Goal: Task Accomplishment & Management: Use online tool/utility

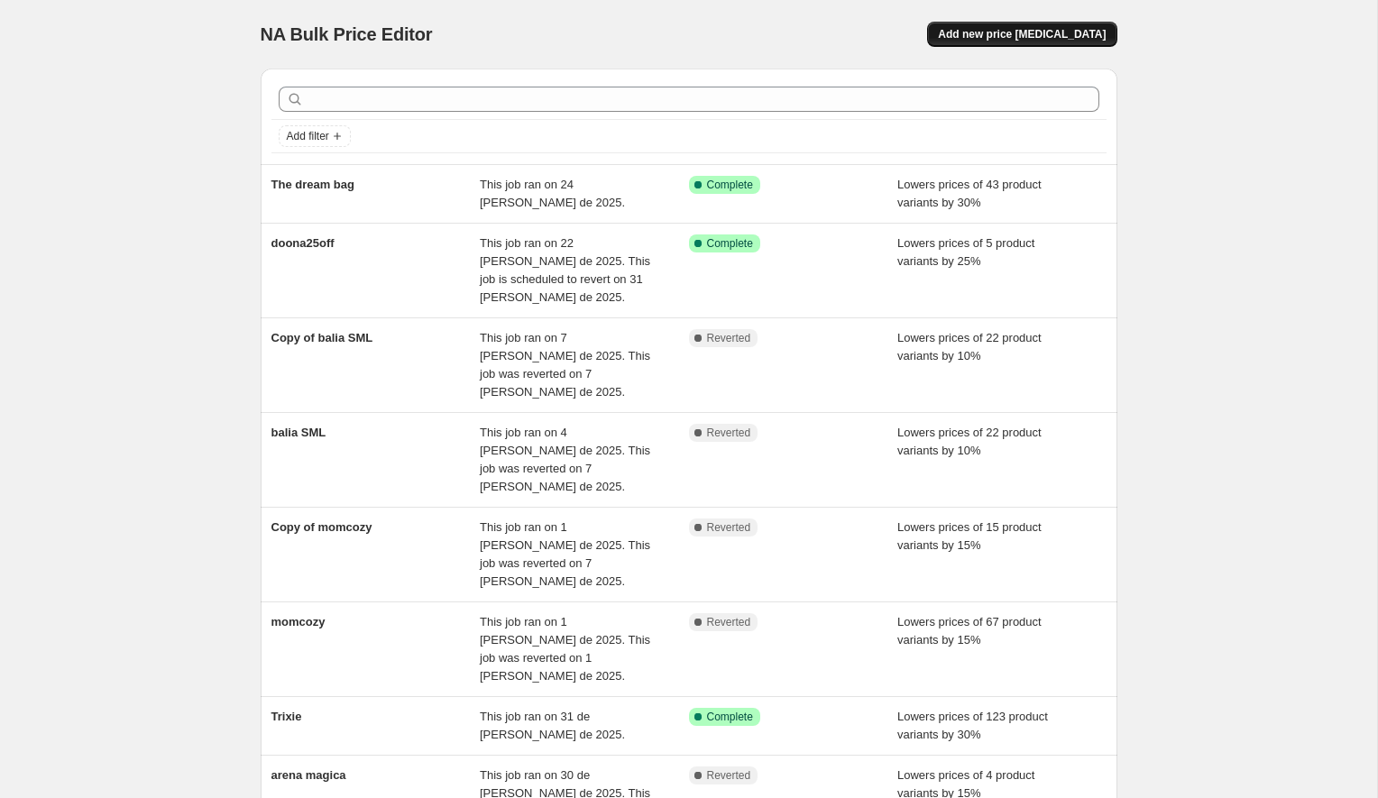
click at [1097, 36] on span "Add new price [MEDICAL_DATA]" at bounding box center [1022, 34] width 168 height 14
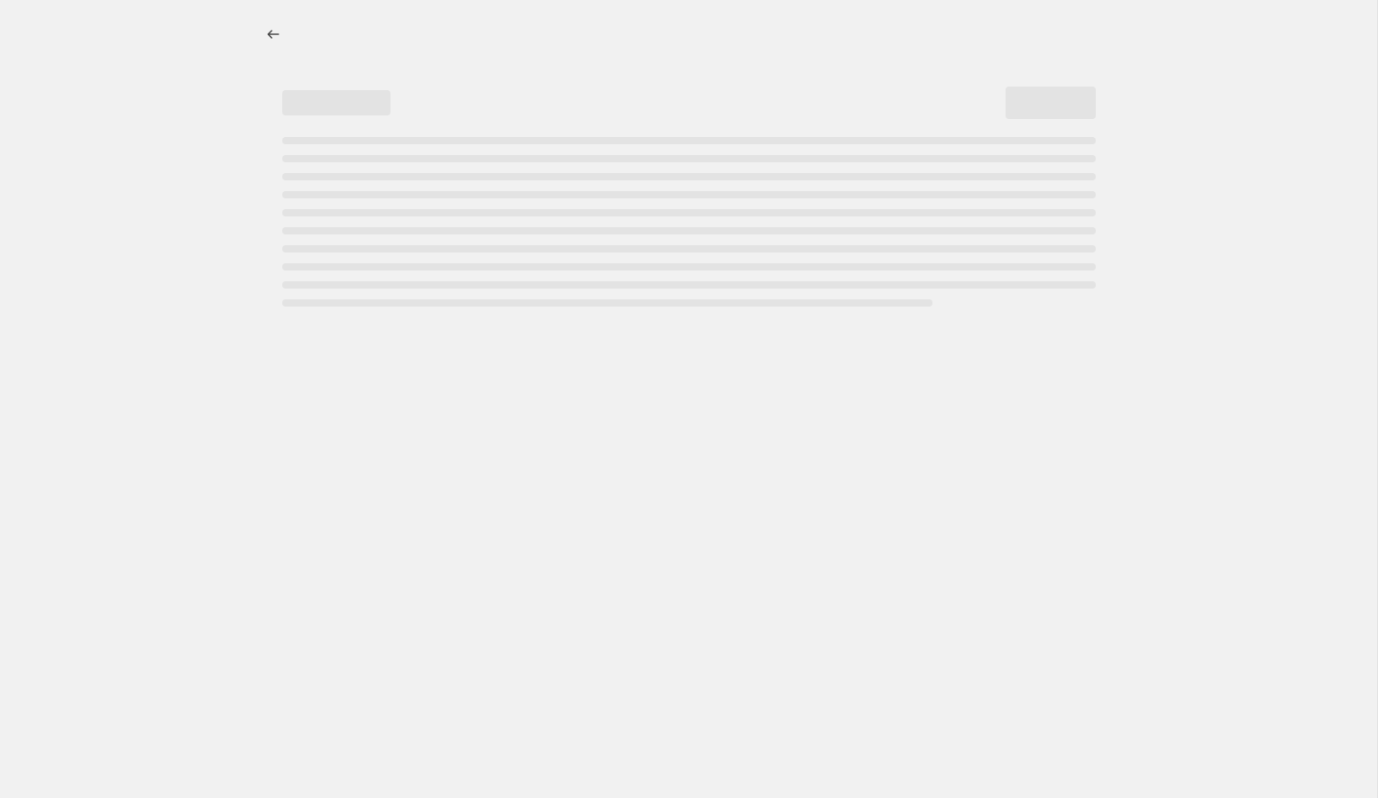
select select "percentage"
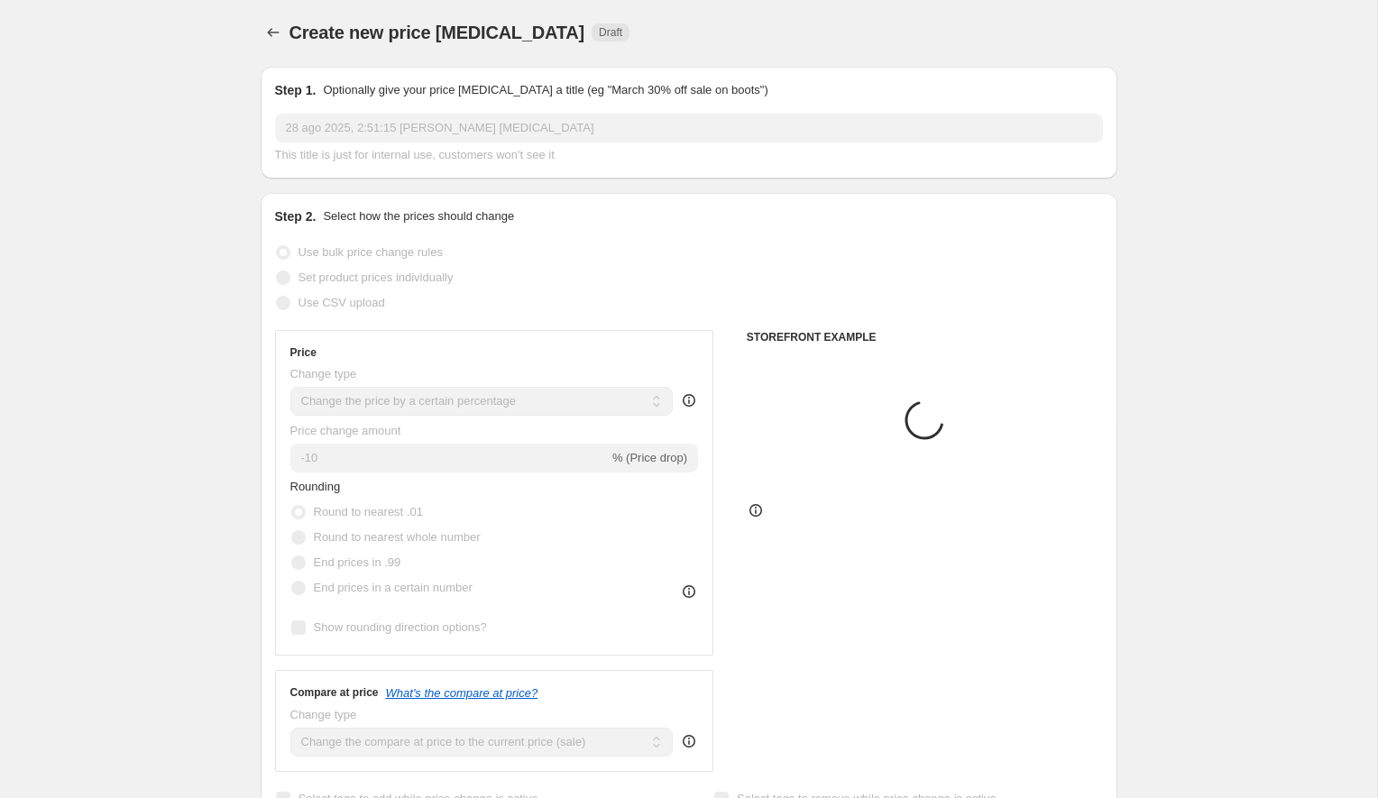
click at [357, 134] on input "28 ago 2025, 2:51:15 [PERSON_NAME] [MEDICAL_DATA]" at bounding box center [689, 128] width 828 height 29
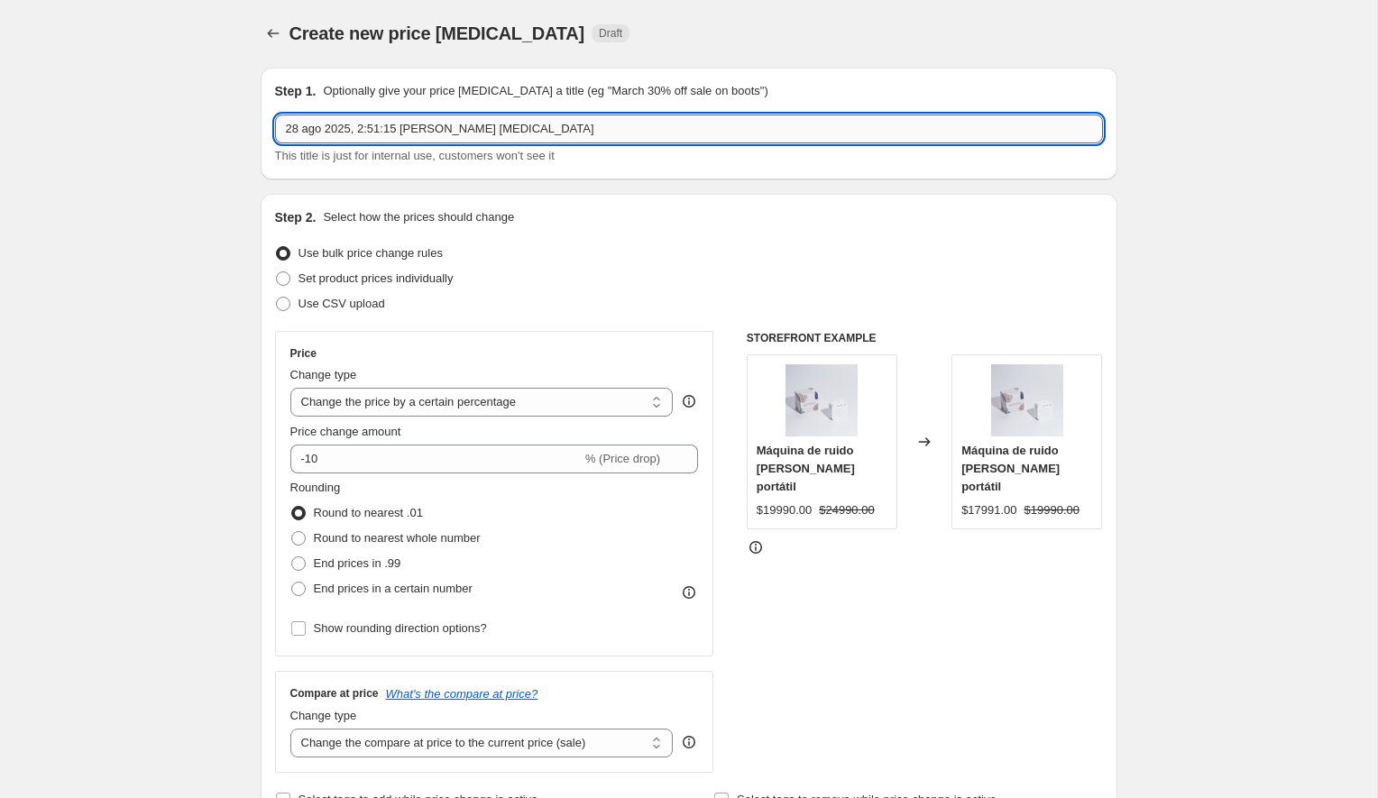
click at [357, 134] on input "28 ago 2025, 2:51:15 [PERSON_NAME] [MEDICAL_DATA]" at bounding box center [689, 129] width 828 height 29
click at [357, 134] on input "28 ago 2025, 2:51:15 [PERSON_NAME] [MEDICAL_DATA]" at bounding box center [689, 127] width 828 height 29
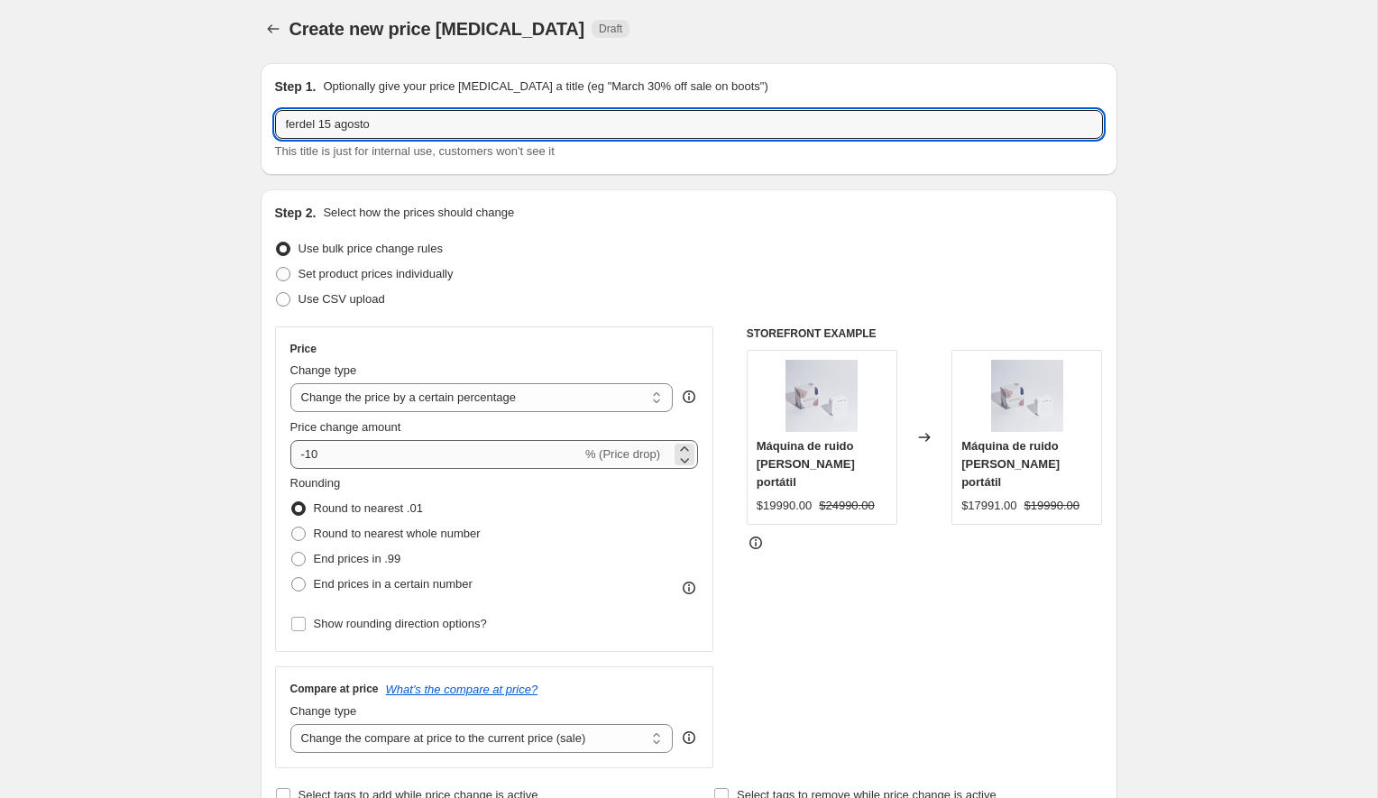
type input "ferdel 15 agosto"
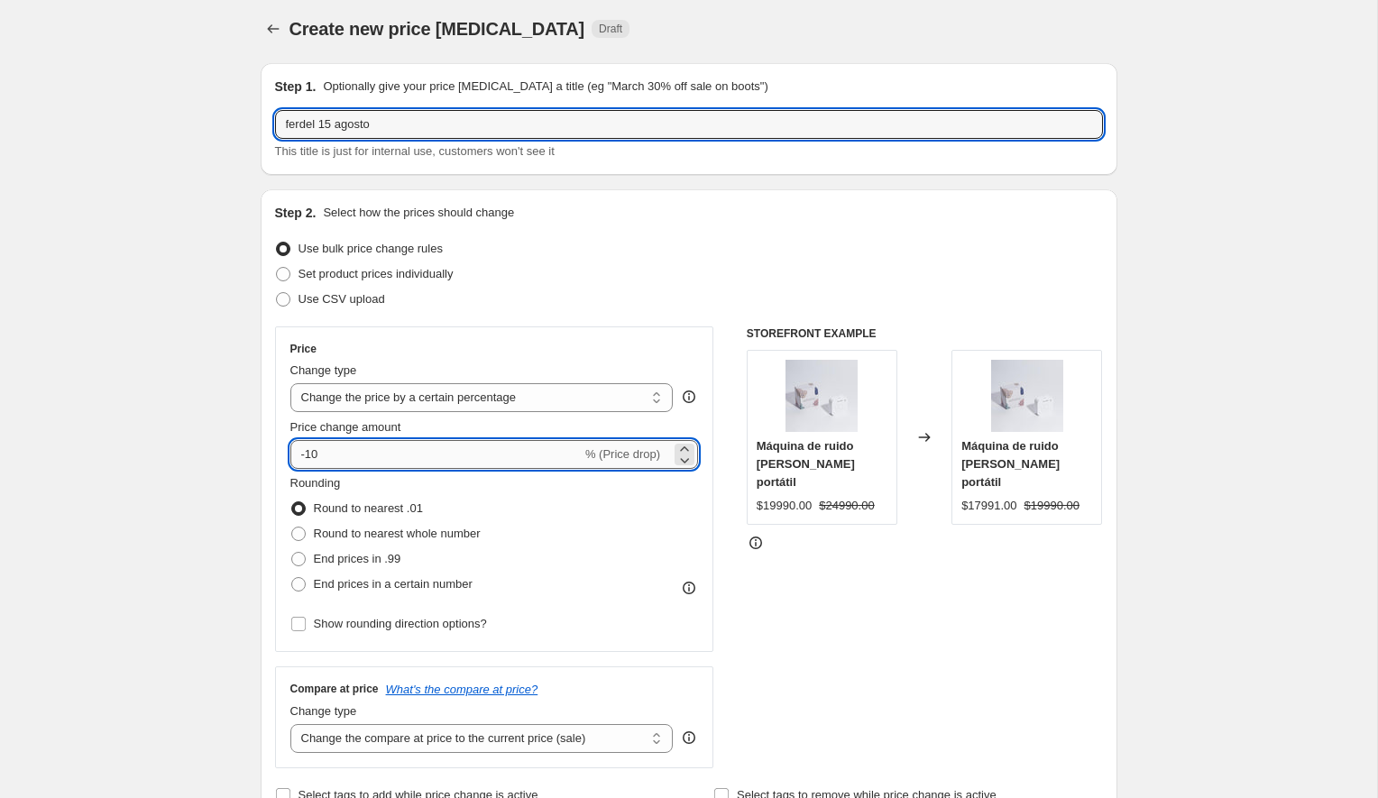
click at [333, 464] on input "-10" at bounding box center [435, 454] width 291 height 29
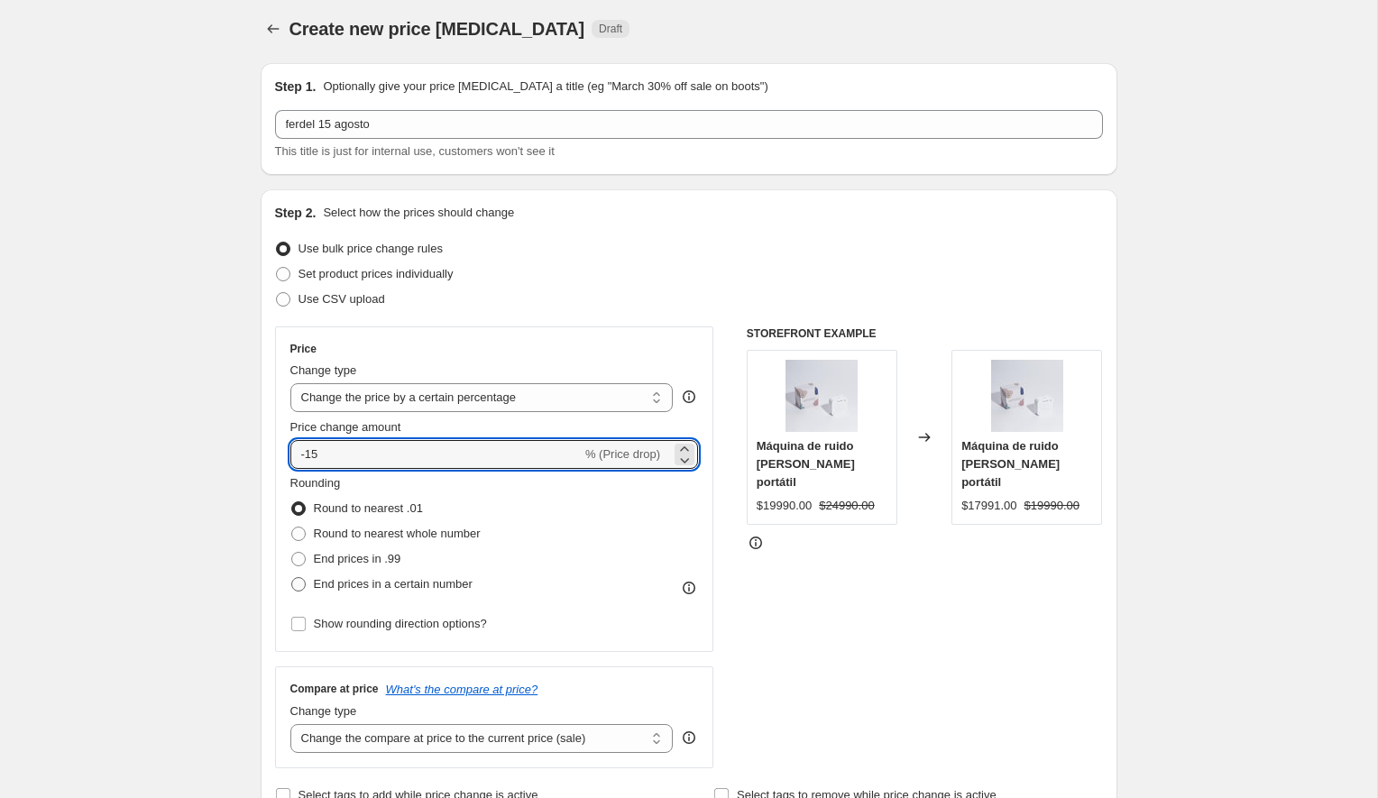
type input "-15"
click at [350, 586] on span "End prices in a certain number" at bounding box center [393, 584] width 159 height 14
click at [292, 578] on input "End prices in a certain number" at bounding box center [291, 577] width 1 height 1
radio input "true"
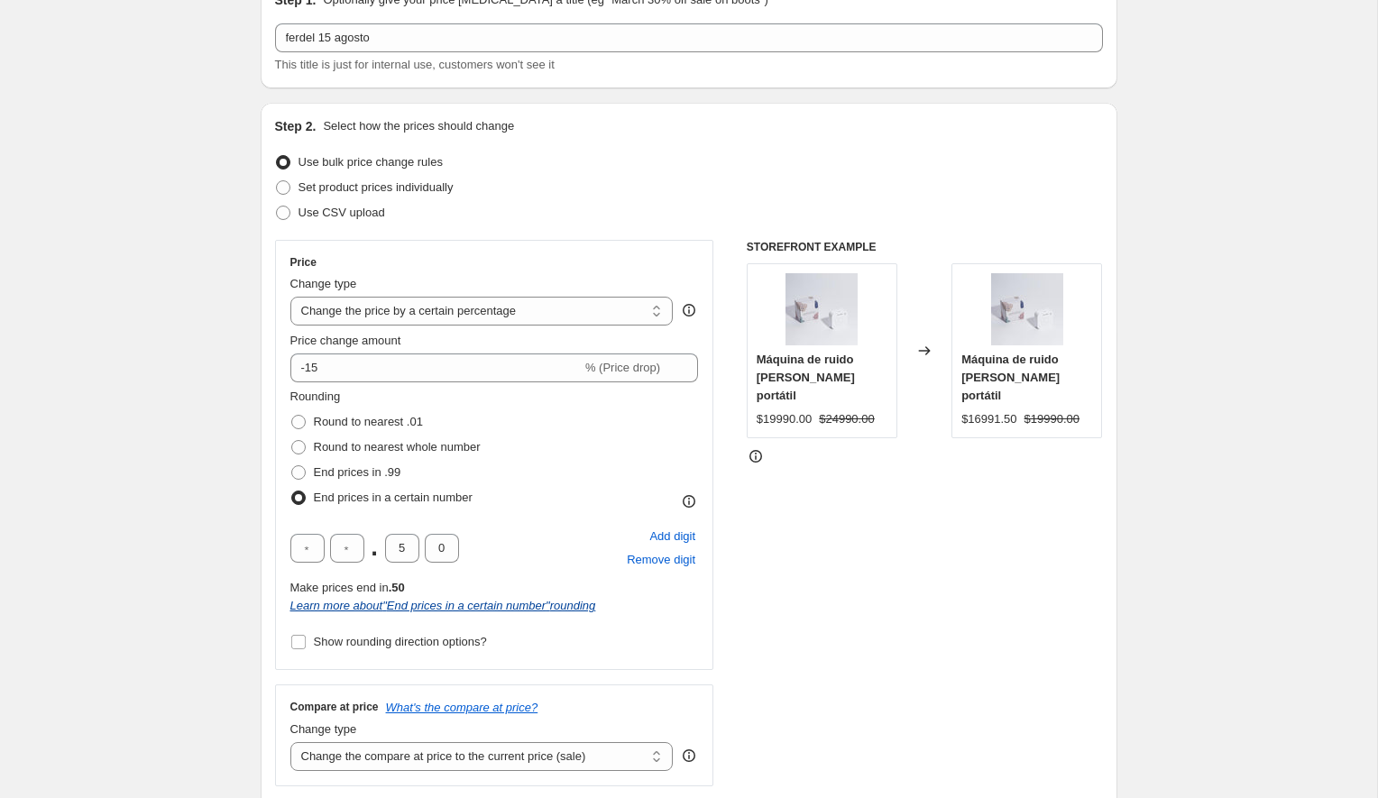
scroll to position [120, 0]
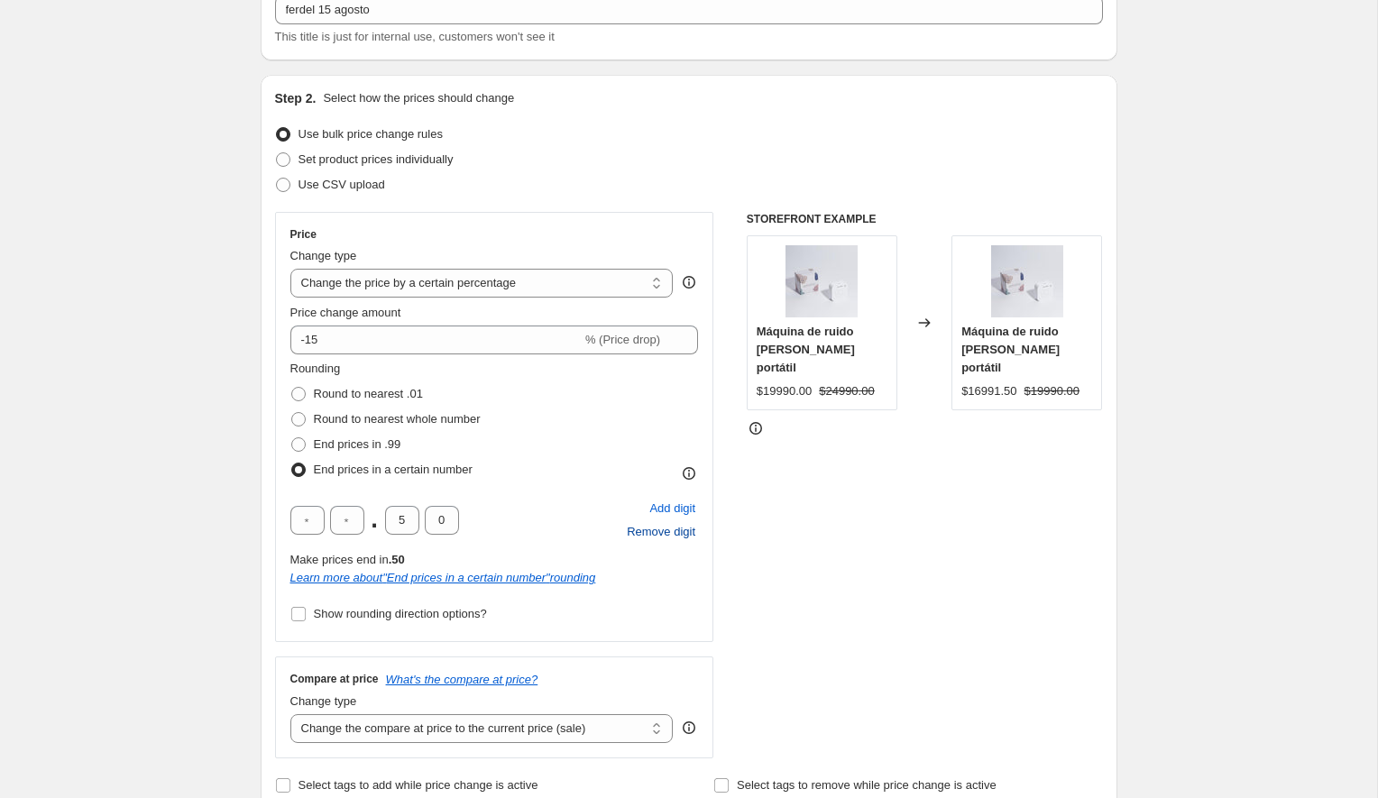
drag, startPoint x: 664, startPoint y: 528, endPoint x: 652, endPoint y: 530, distance: 11.9
click at [664, 528] on span "Remove digit" at bounding box center [661, 532] width 69 height 18
click at [301, 529] on input "text" at bounding box center [307, 520] width 34 height 29
type input "0"
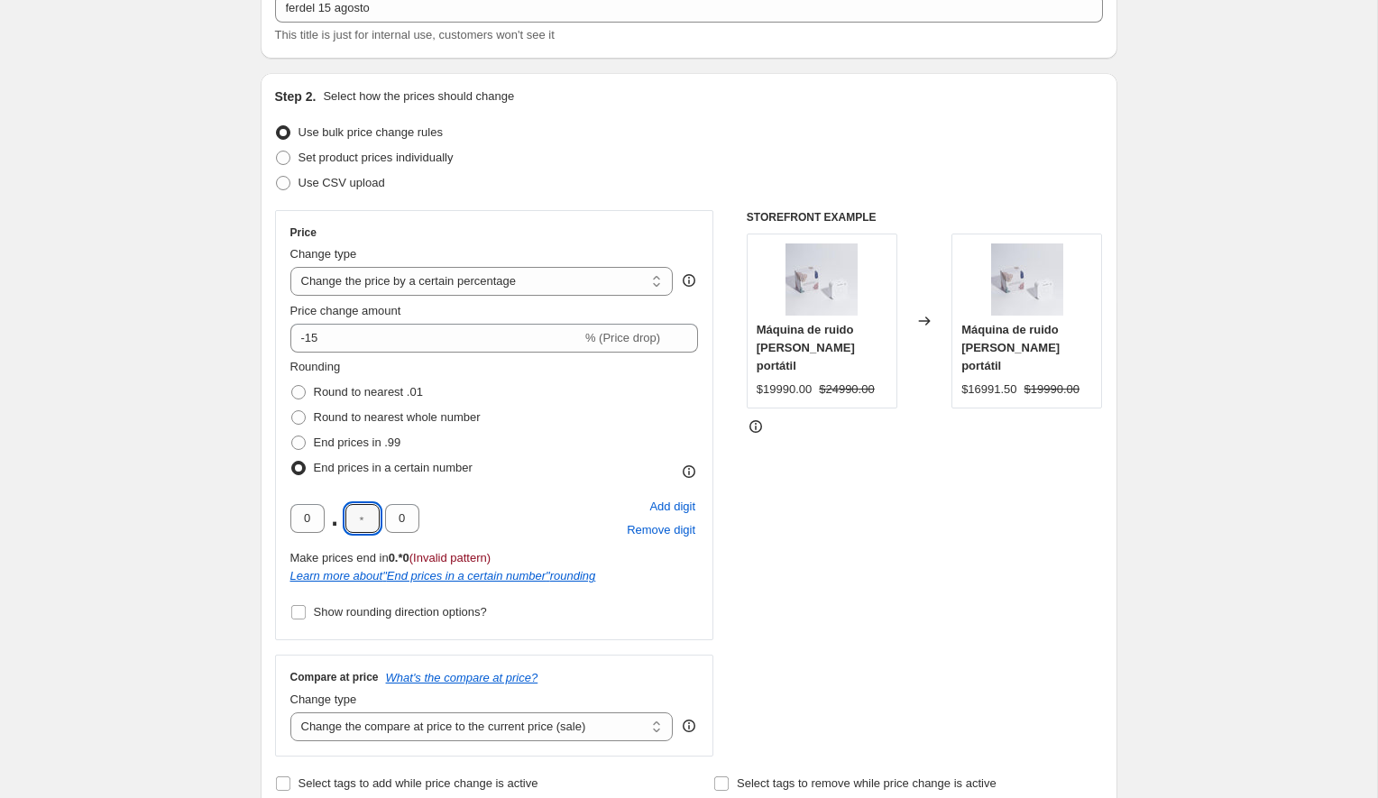
type input "0"
drag, startPoint x: 241, startPoint y: 541, endPoint x: 329, endPoint y: 545, distance: 88.5
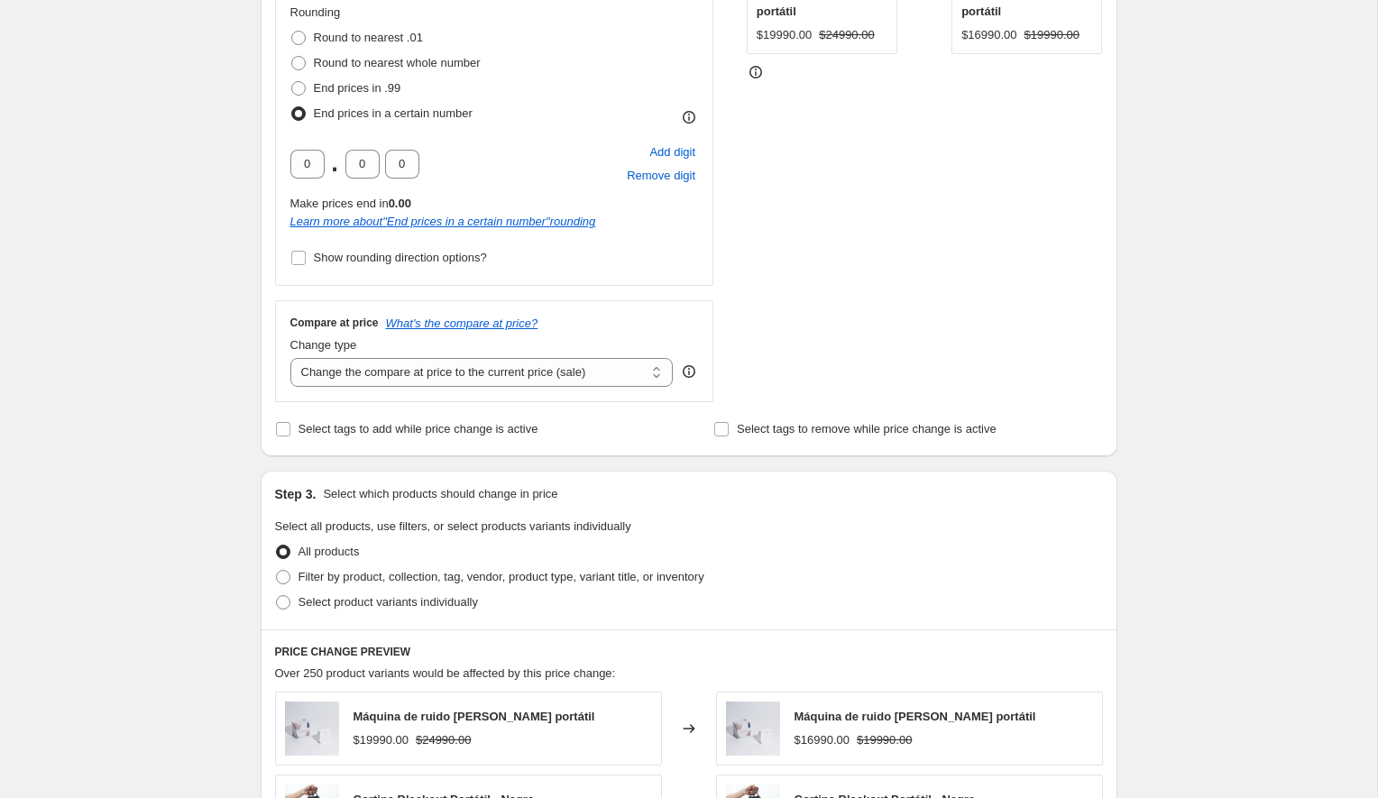
scroll to position [548, 0]
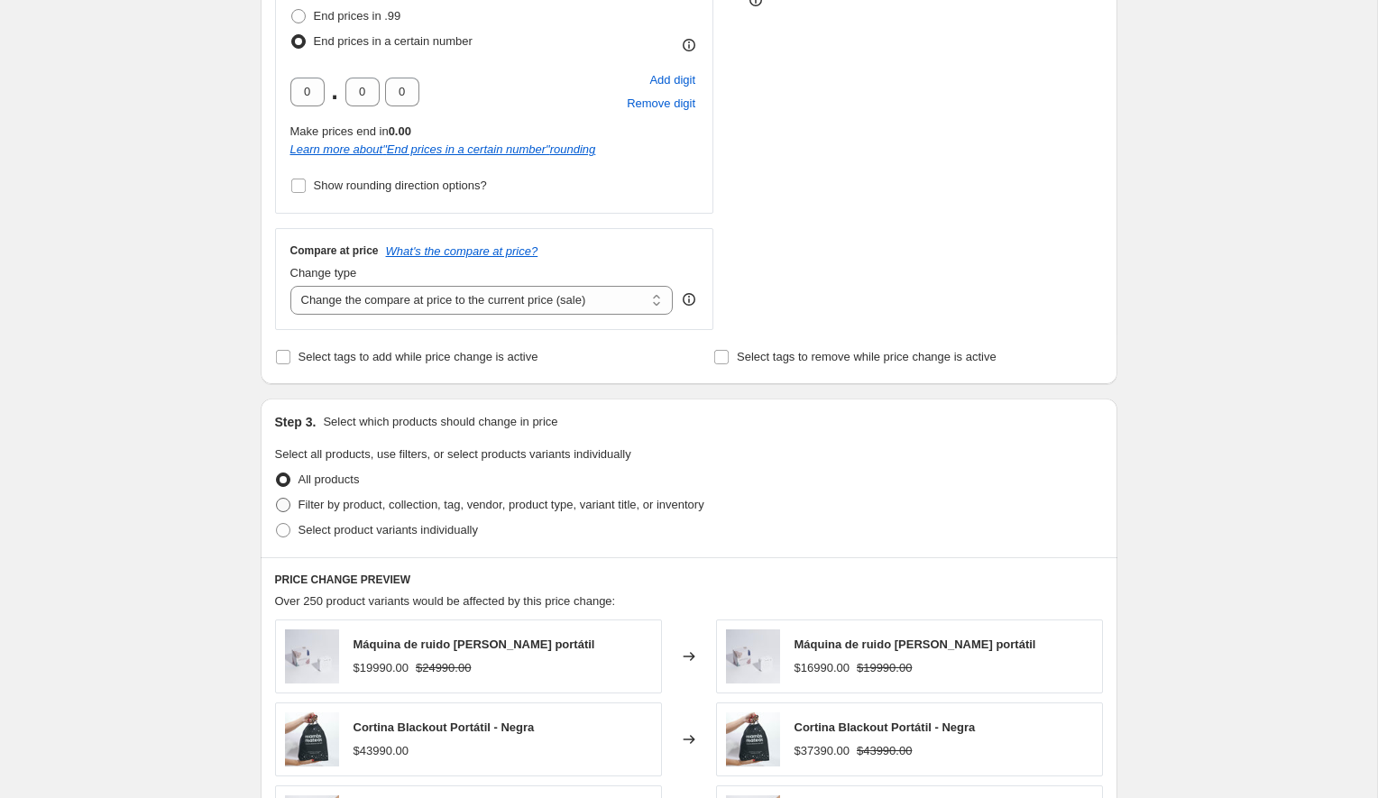
click at [355, 507] on span "Filter by product, collection, tag, vendor, product type, variant title, or inv…" at bounding box center [501, 505] width 406 height 14
click at [277, 499] on input "Filter by product, collection, tag, vendor, product type, variant title, or inv…" at bounding box center [276, 498] width 1 height 1
radio input "true"
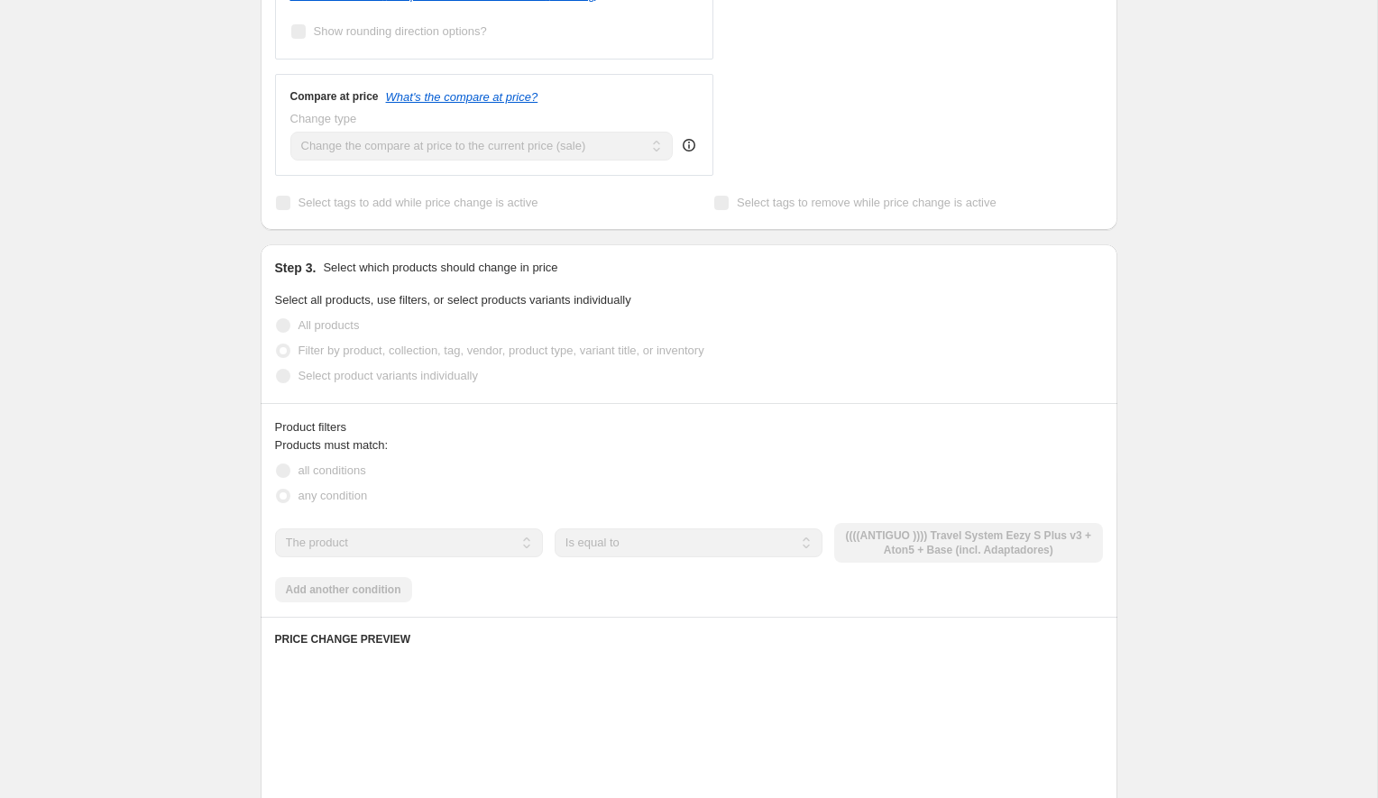
scroll to position [715, 0]
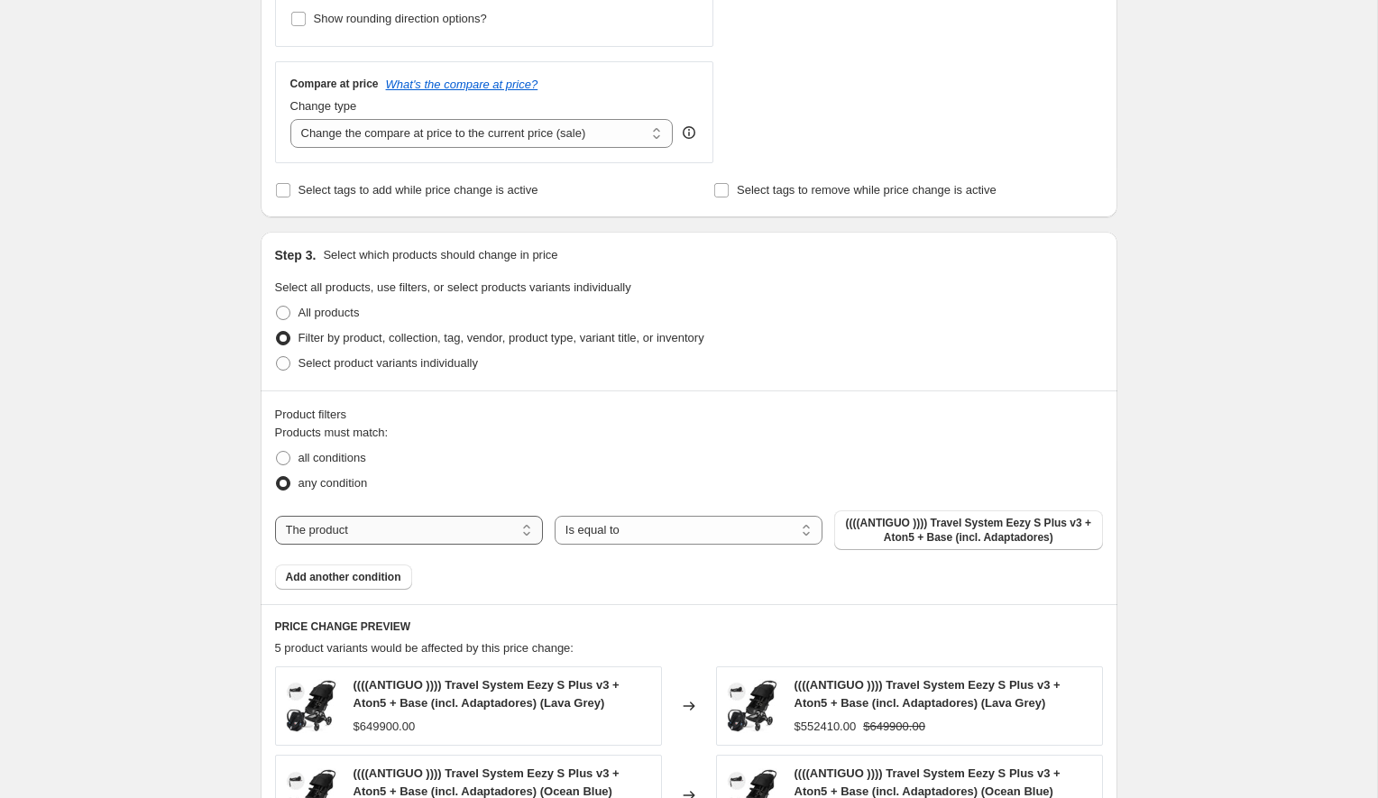
click at [474, 518] on select "The product The product's collection The product's tag The product's vendor The…" at bounding box center [409, 530] width 268 height 29
select select "tag"
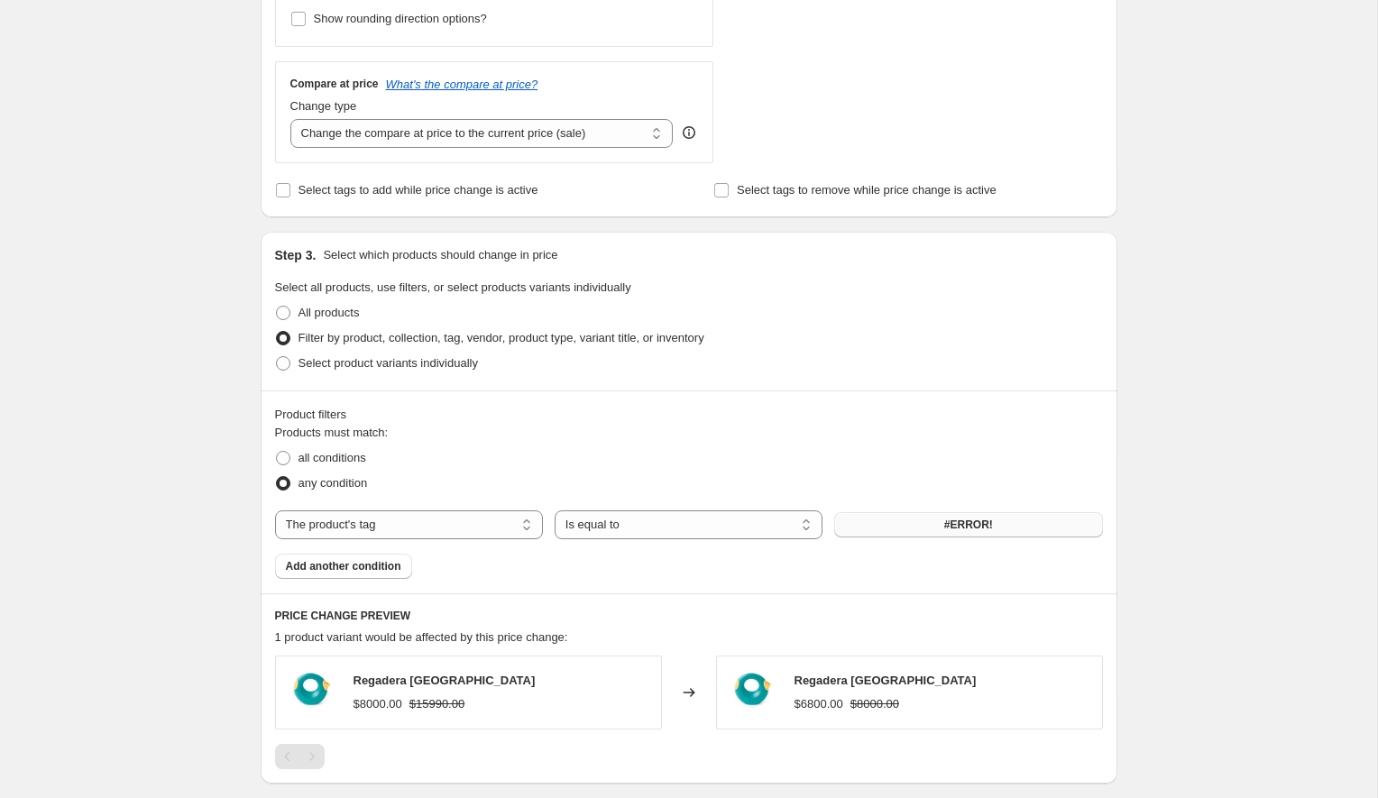
click at [909, 529] on button "#ERROR!" at bounding box center [968, 524] width 268 height 25
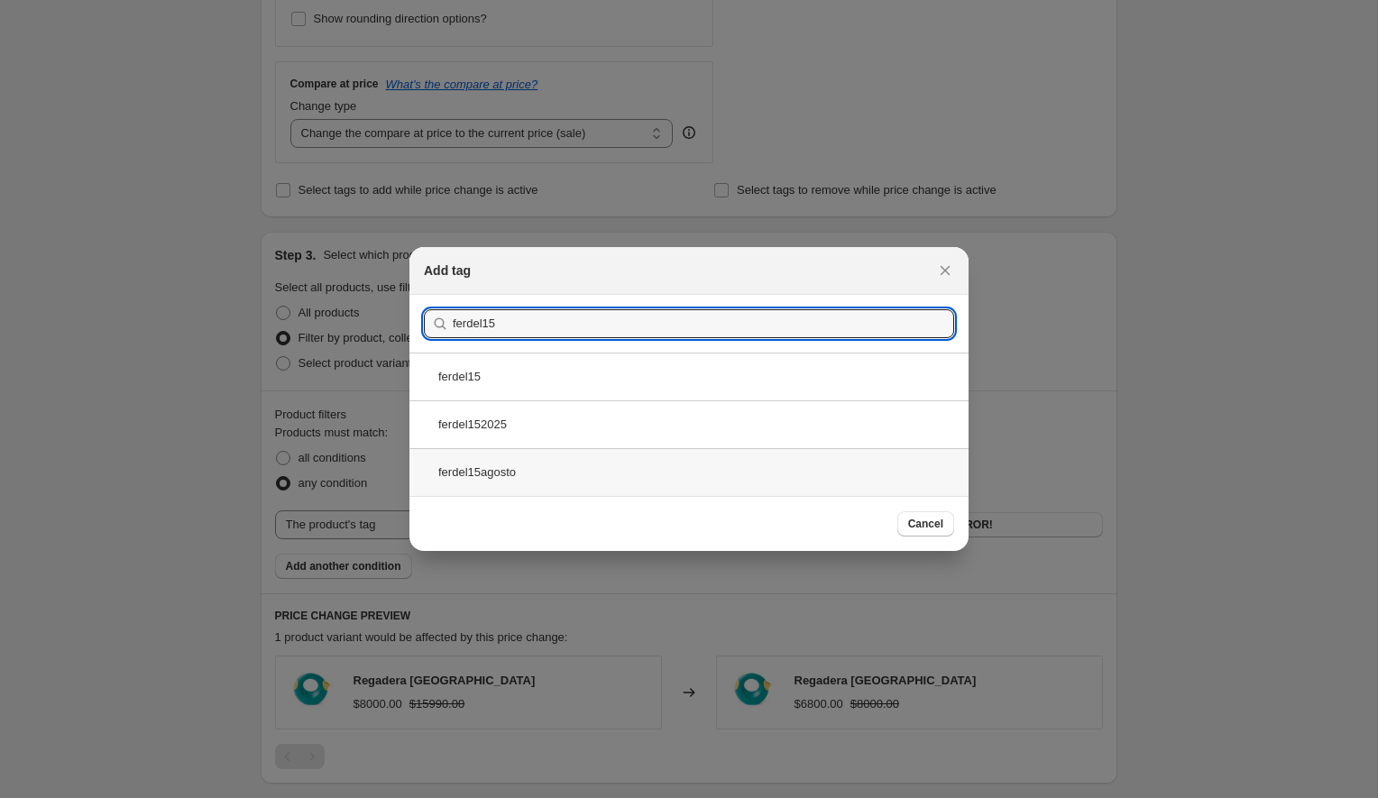
type input "ferdel15"
drag, startPoint x: 543, startPoint y: 458, endPoint x: 553, endPoint y: 460, distance: 10.1
click at [542, 458] on div "ferdel15agosto" at bounding box center [688, 472] width 559 height 48
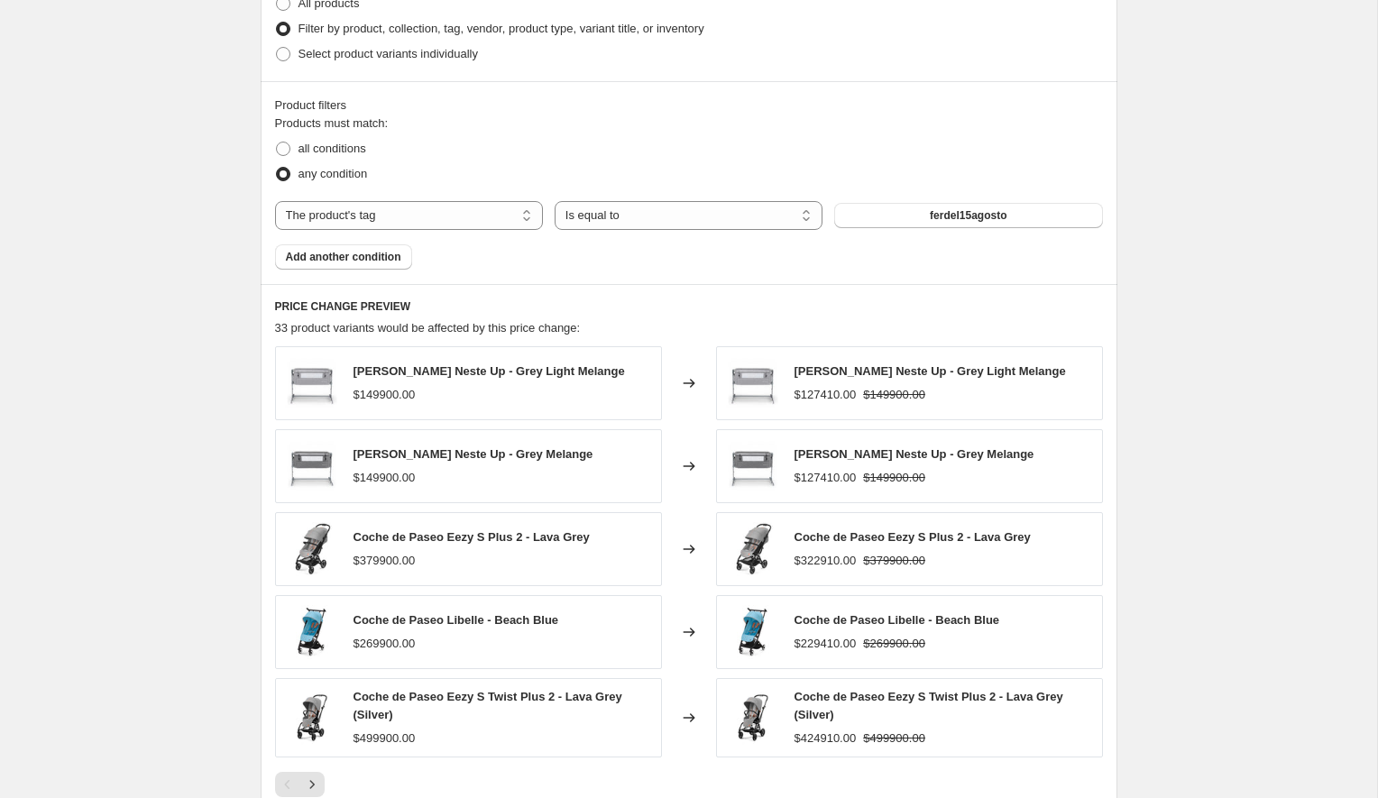
scroll to position [1203, 0]
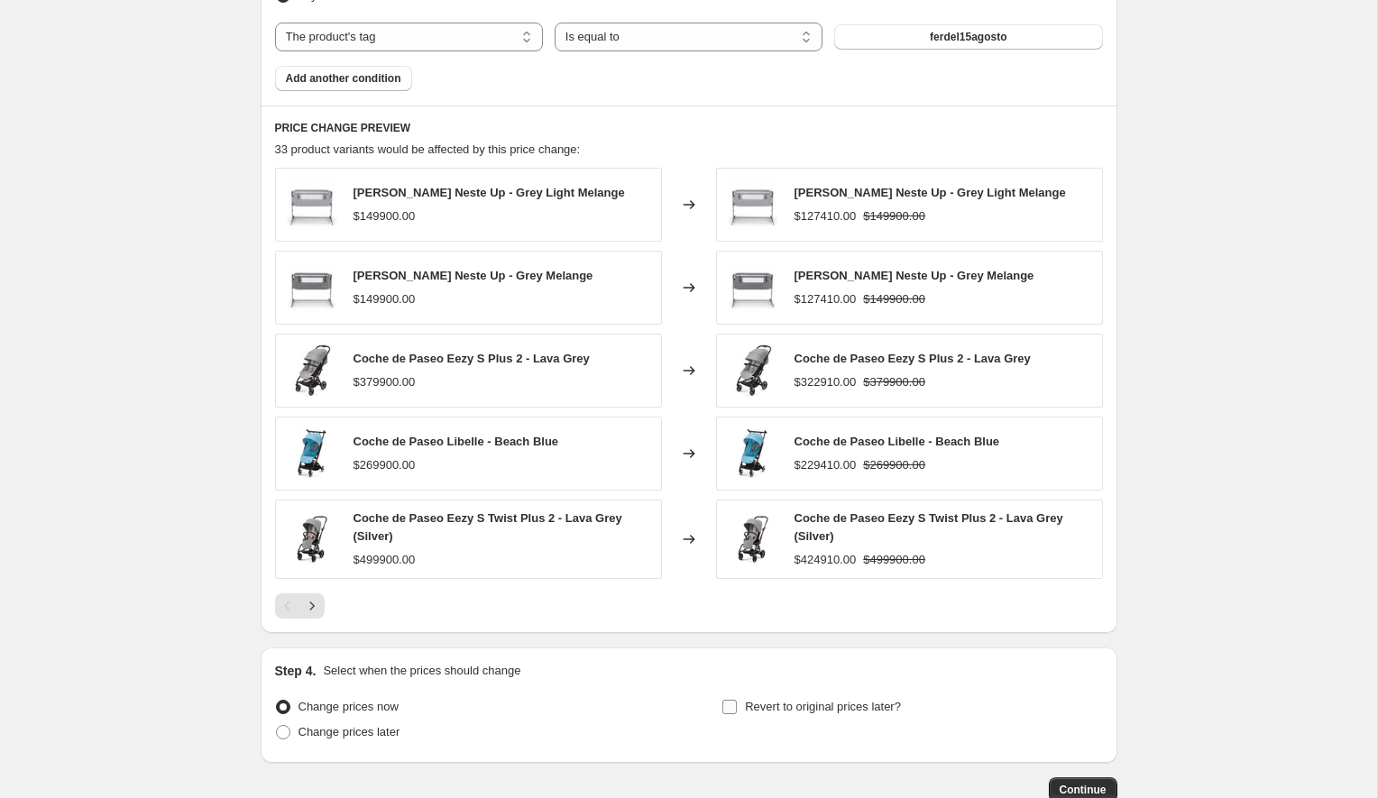
click at [833, 708] on span "Revert to original prices later?" at bounding box center [823, 707] width 156 height 14
click at [737, 708] on input "Revert to original prices later?" at bounding box center [729, 707] width 14 height 14
checkbox input "true"
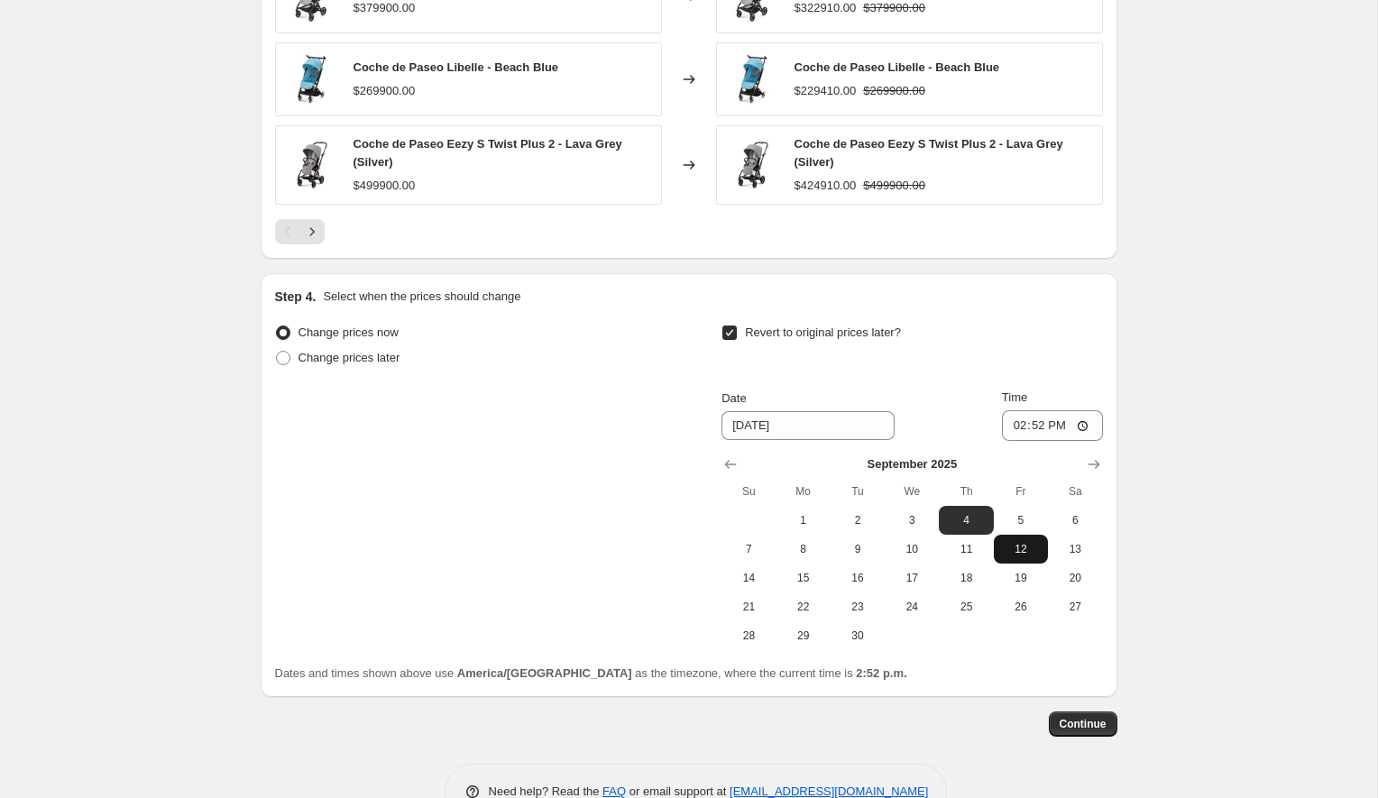
scroll to position [1579, 0]
click at [727, 471] on icon "Show previous month, August 2025" at bounding box center [730, 463] width 18 height 18
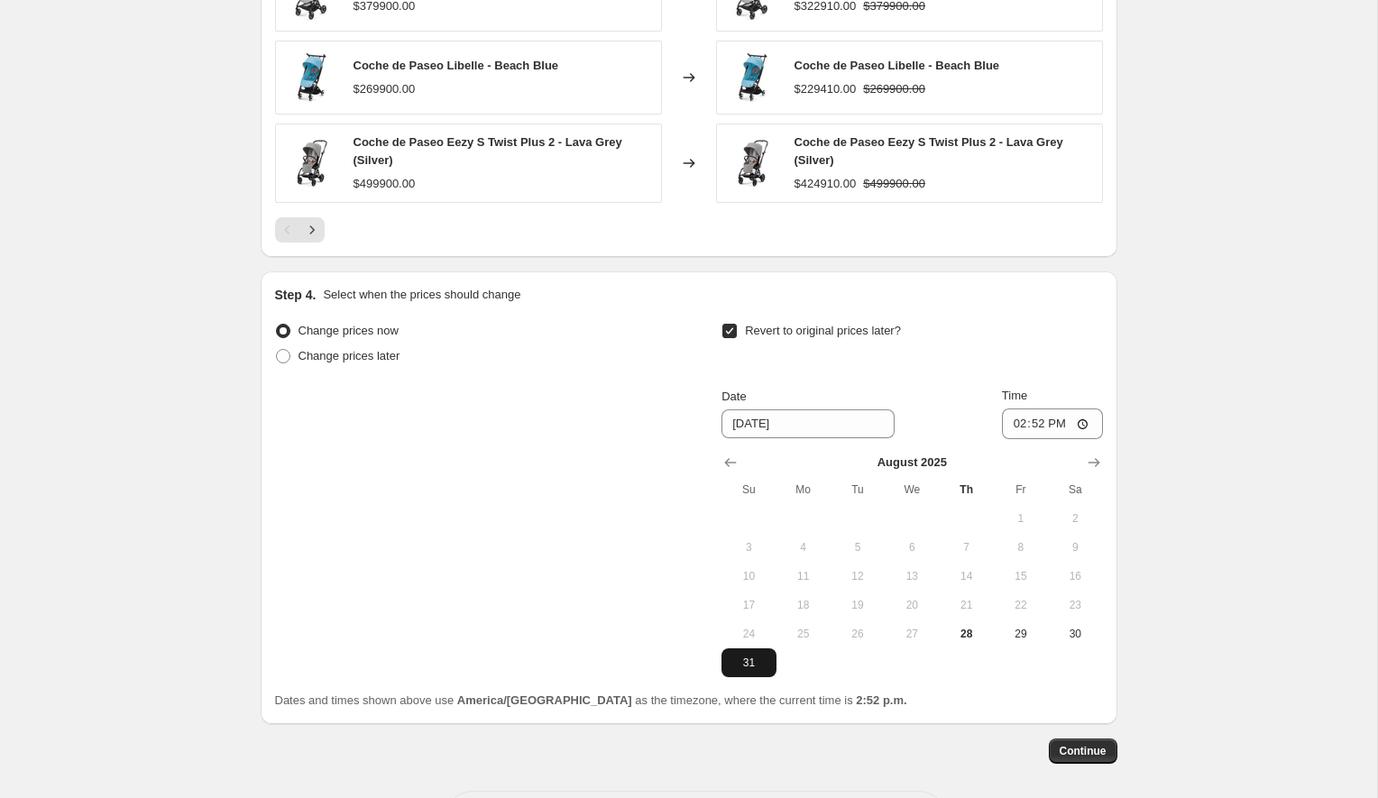
click at [770, 666] on button "31" at bounding box center [748, 662] width 54 height 29
type input "[DATE]"
click at [1037, 429] on input "14:52" at bounding box center [1052, 424] width 101 height 31
click at [1037, 429] on input "03:01" at bounding box center [1052, 424] width 101 height 31
type input "23:02"
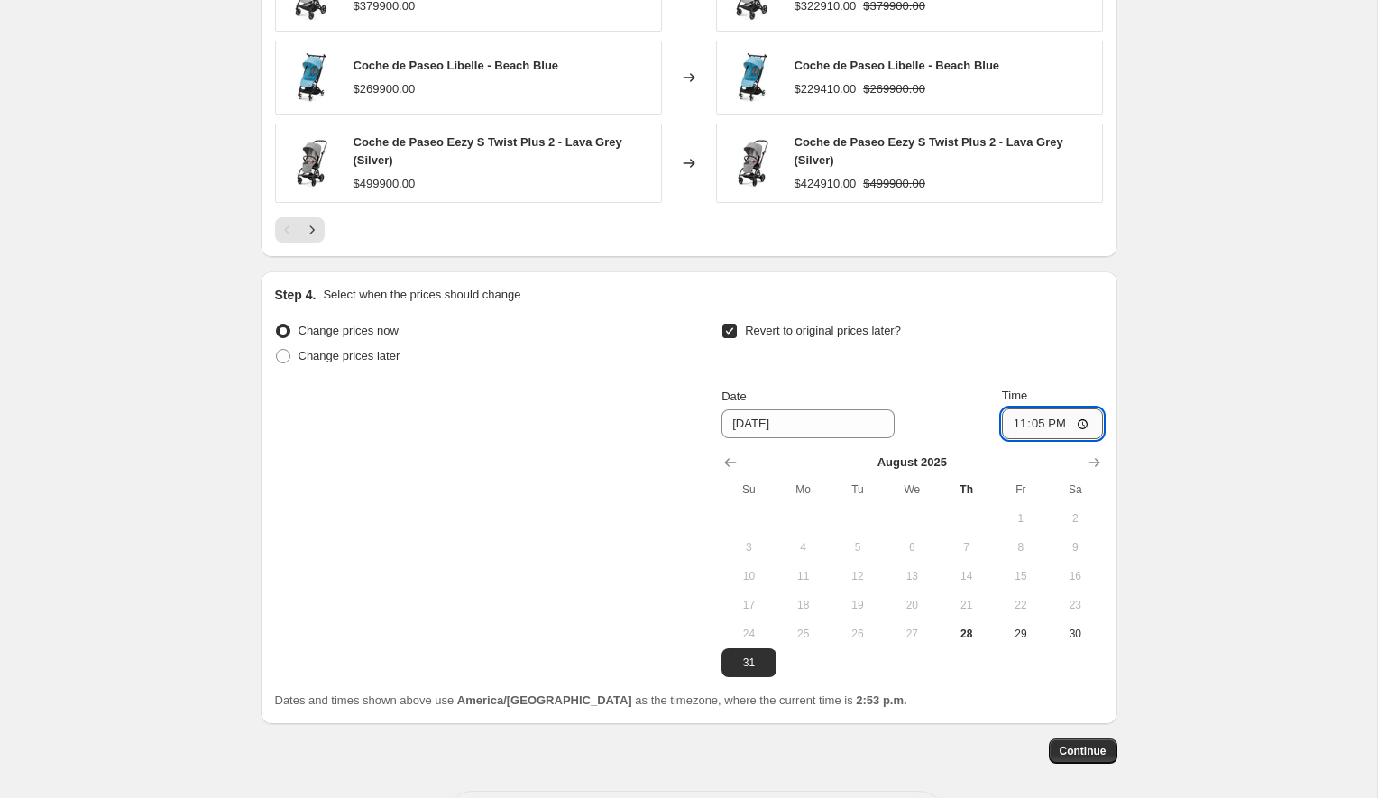
type input "23:59"
click at [1091, 751] on span "Continue" at bounding box center [1083, 751] width 47 height 14
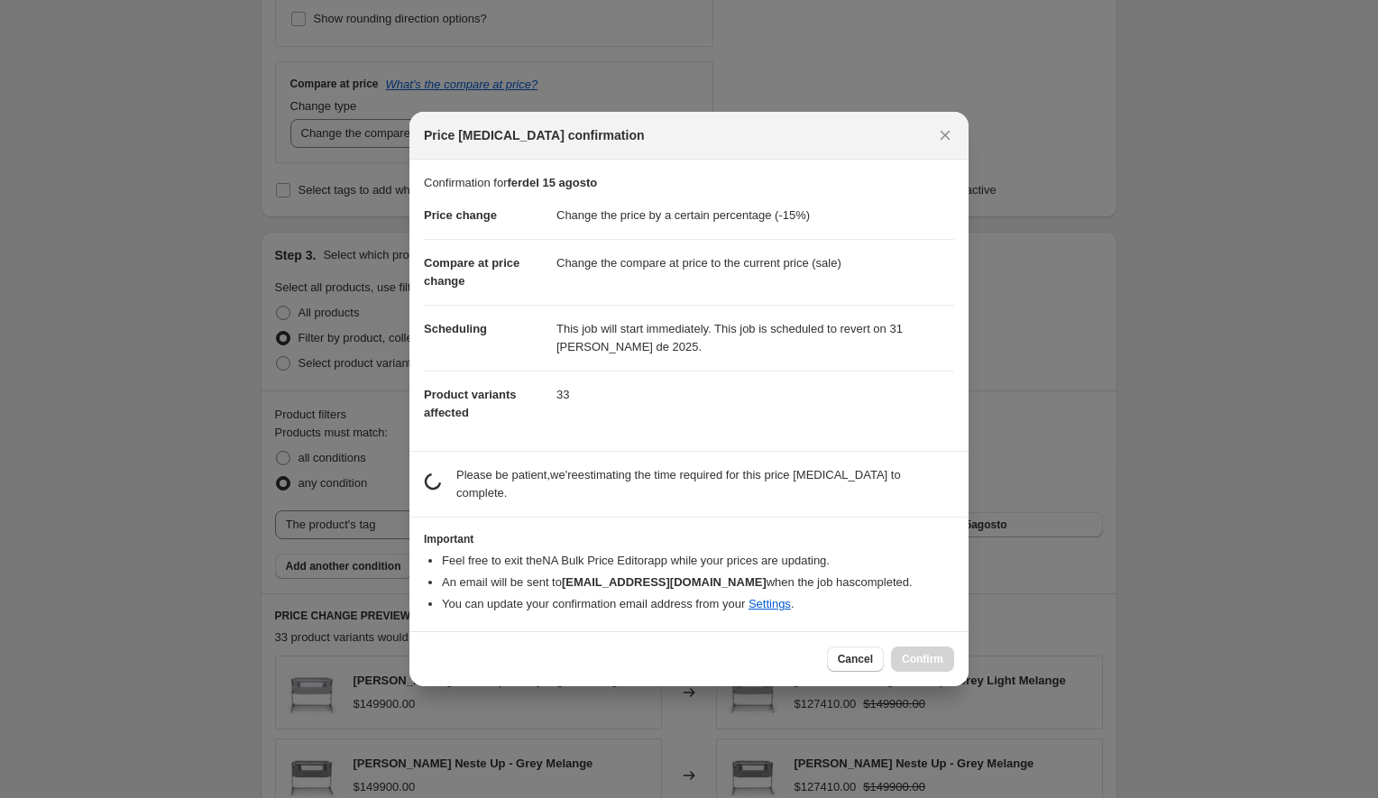
scroll to position [0, 0]
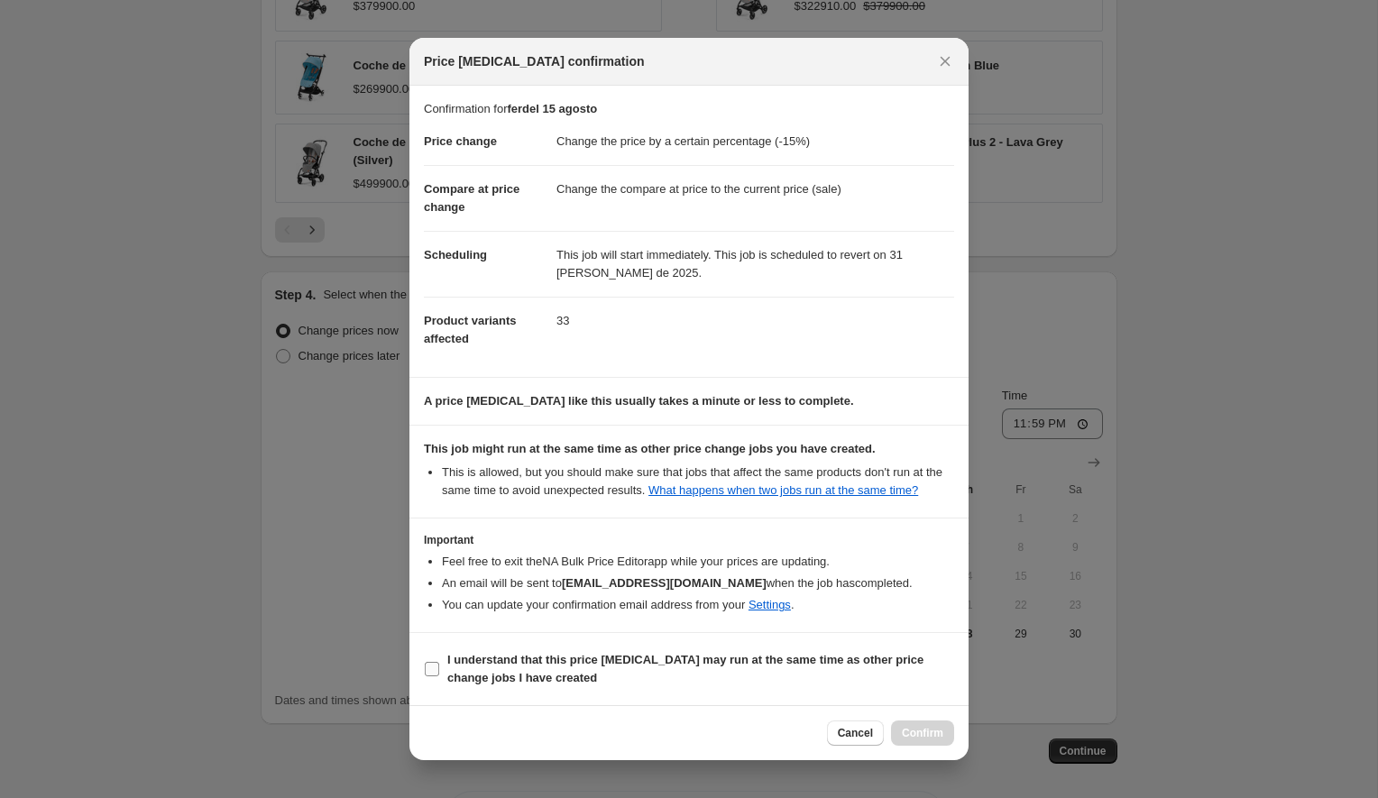
click at [551, 667] on b "I understand that this price [MEDICAL_DATA] may run at the same time as other p…" at bounding box center [685, 669] width 476 height 32
click at [439, 667] on input "I understand that this price [MEDICAL_DATA] may run at the same time as other p…" at bounding box center [432, 669] width 14 height 14
checkbox input "true"
click at [902, 737] on span "Confirm" at bounding box center [922, 733] width 41 height 14
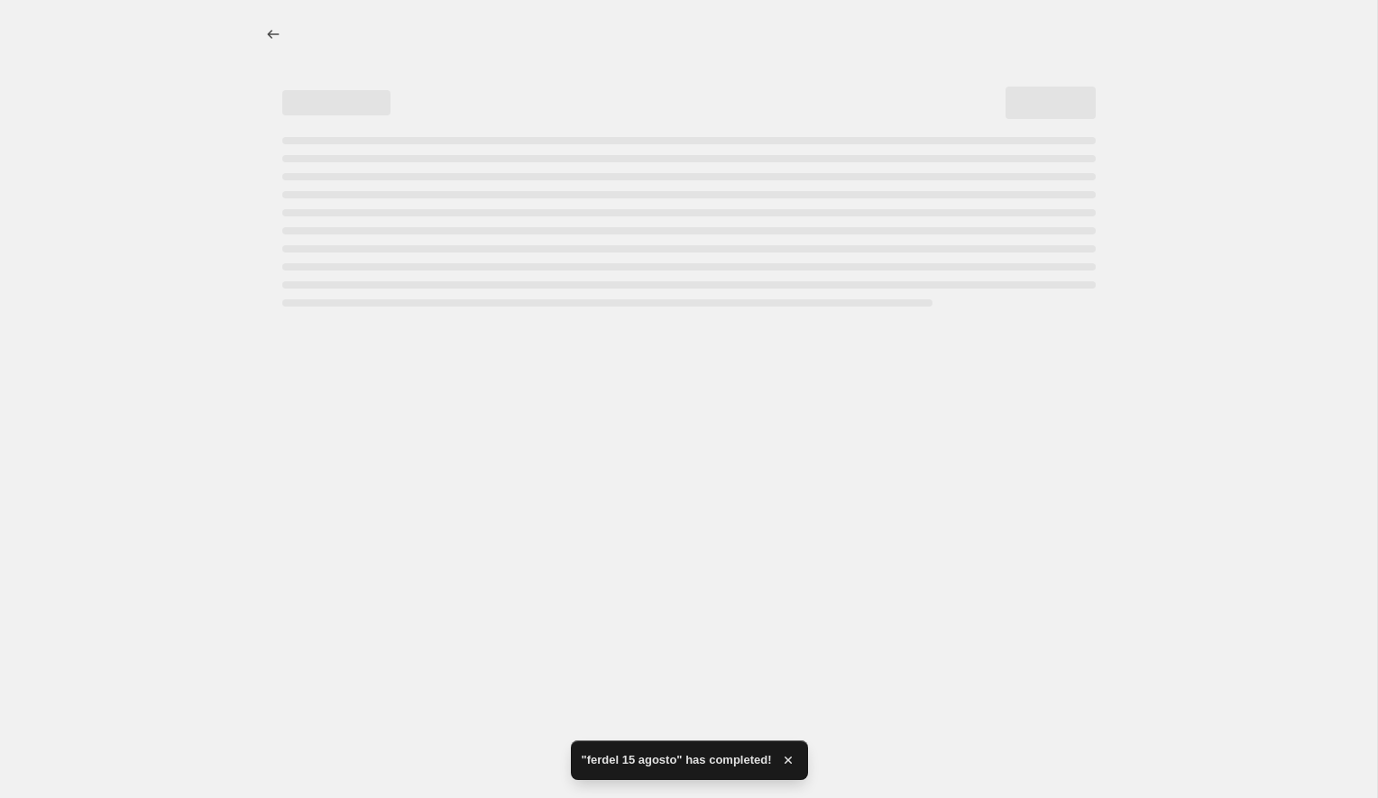
select select "percentage"
select select "tag"
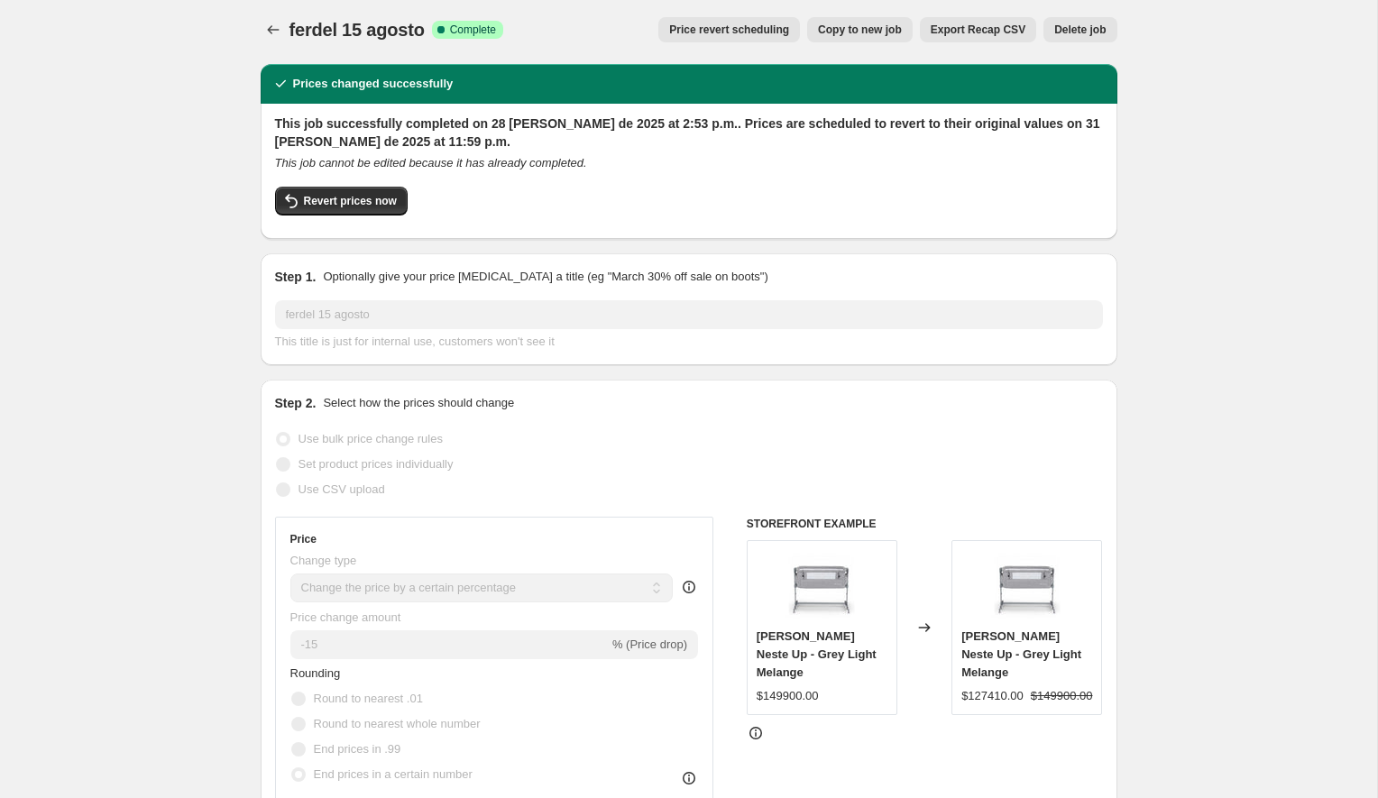
scroll to position [7, 0]
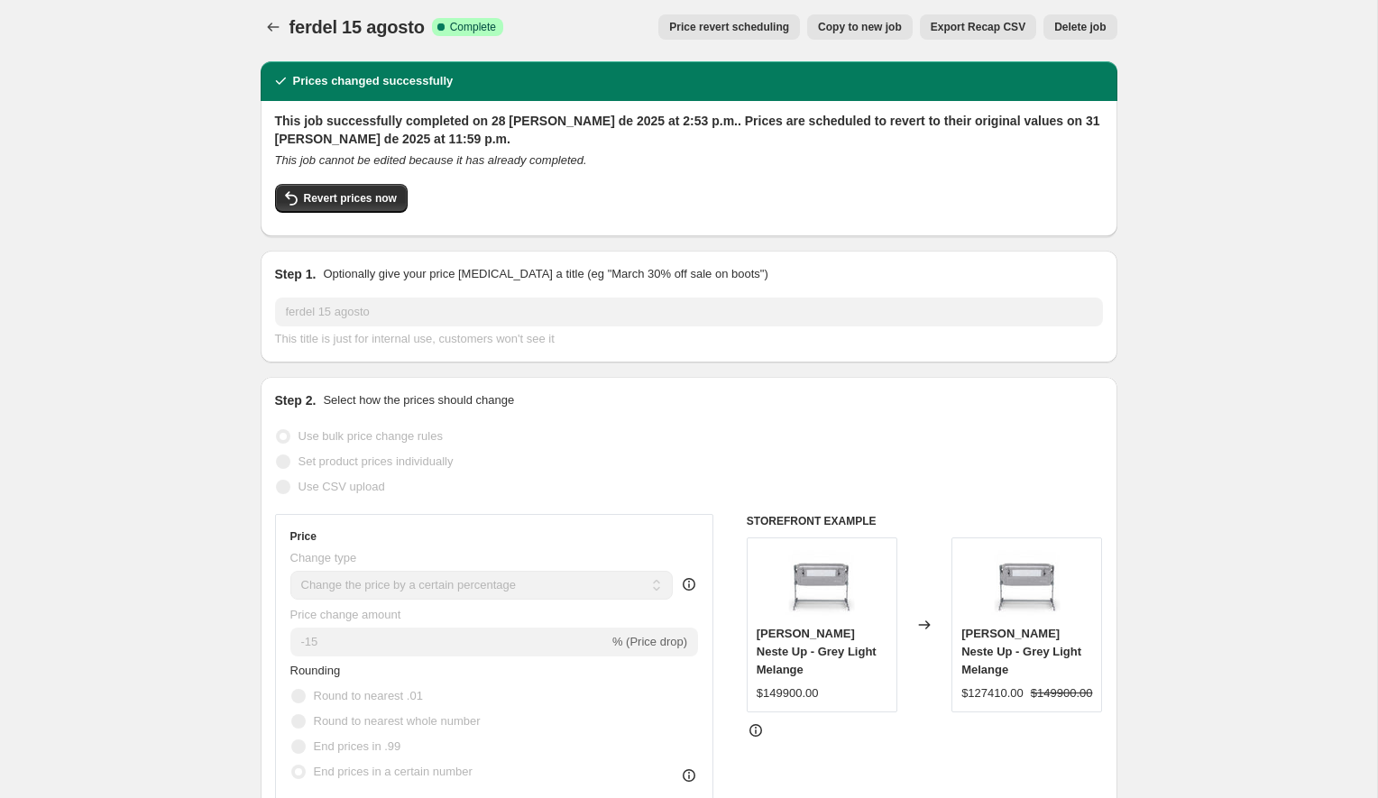
click at [816, 38] on button "Copy to new job" at bounding box center [860, 26] width 106 height 25
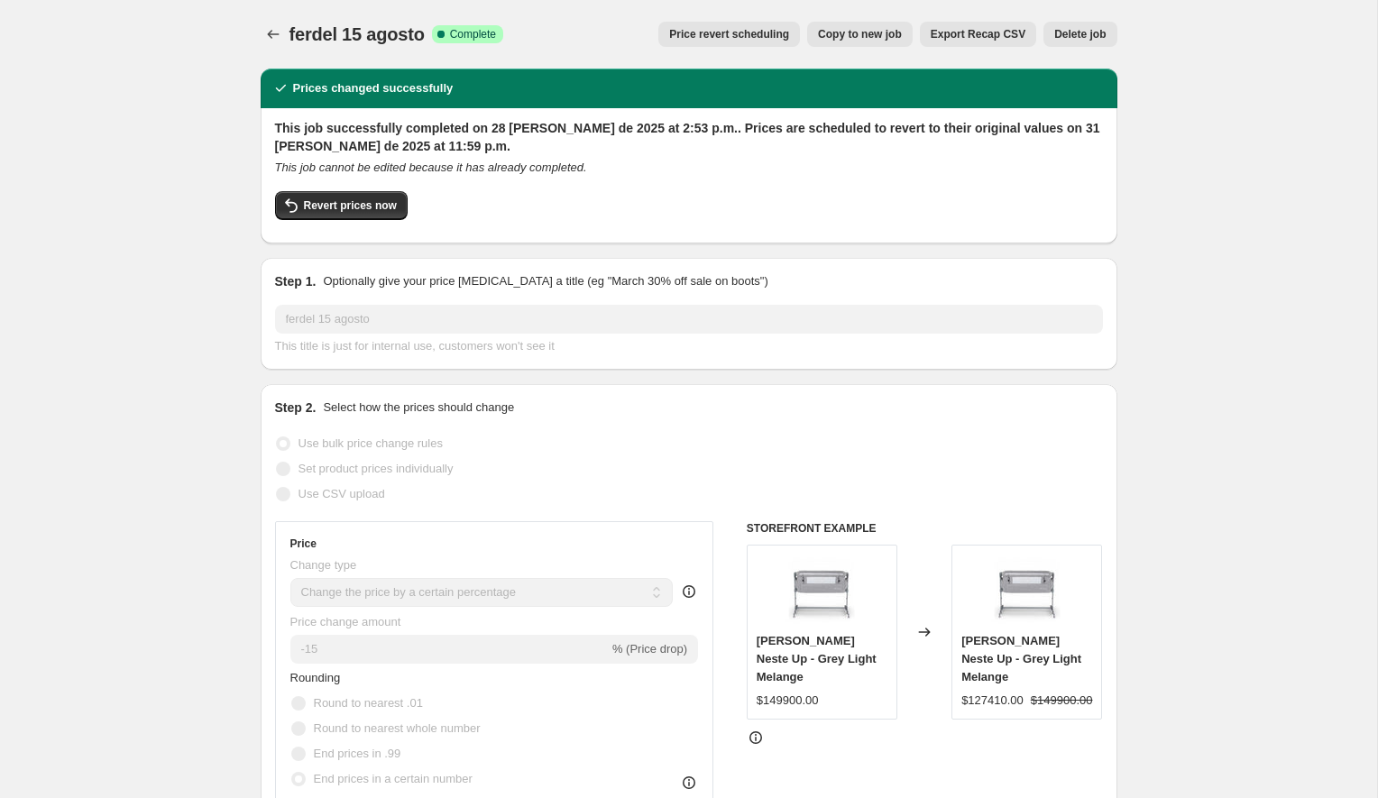
select select "percentage"
select select "tag"
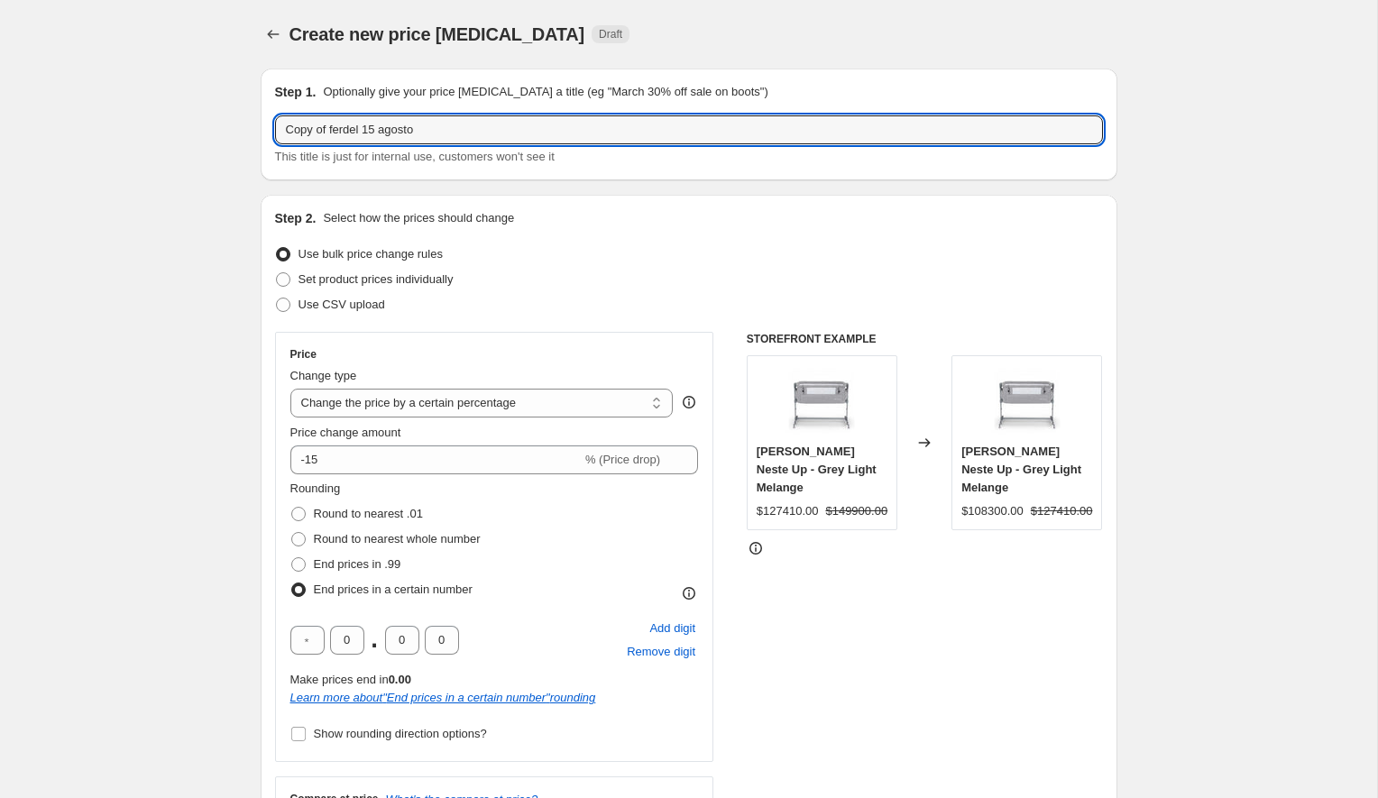
drag, startPoint x: 331, startPoint y: 134, endPoint x: 147, endPoint y: 127, distance: 184.1
click at [326, 135] on input "ferdel 15 agosto" at bounding box center [689, 129] width 828 height 29
type input "ferdel 25 agosto"
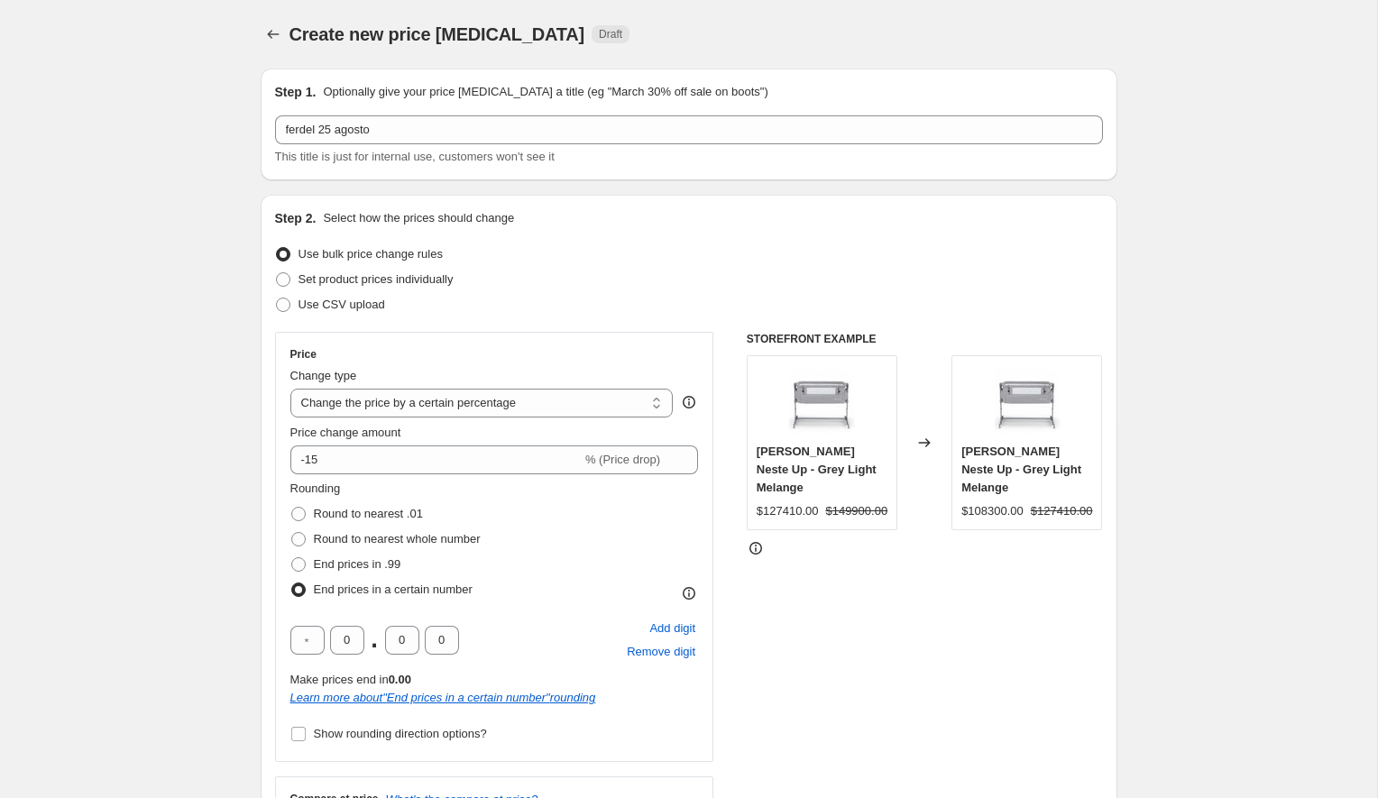
drag, startPoint x: 263, startPoint y: 255, endPoint x: 351, endPoint y: 338, distance: 120.6
click at [263, 256] on div "Step 2. Select how the prices should change Use bulk price change rules Set pro…" at bounding box center [689, 564] width 857 height 738
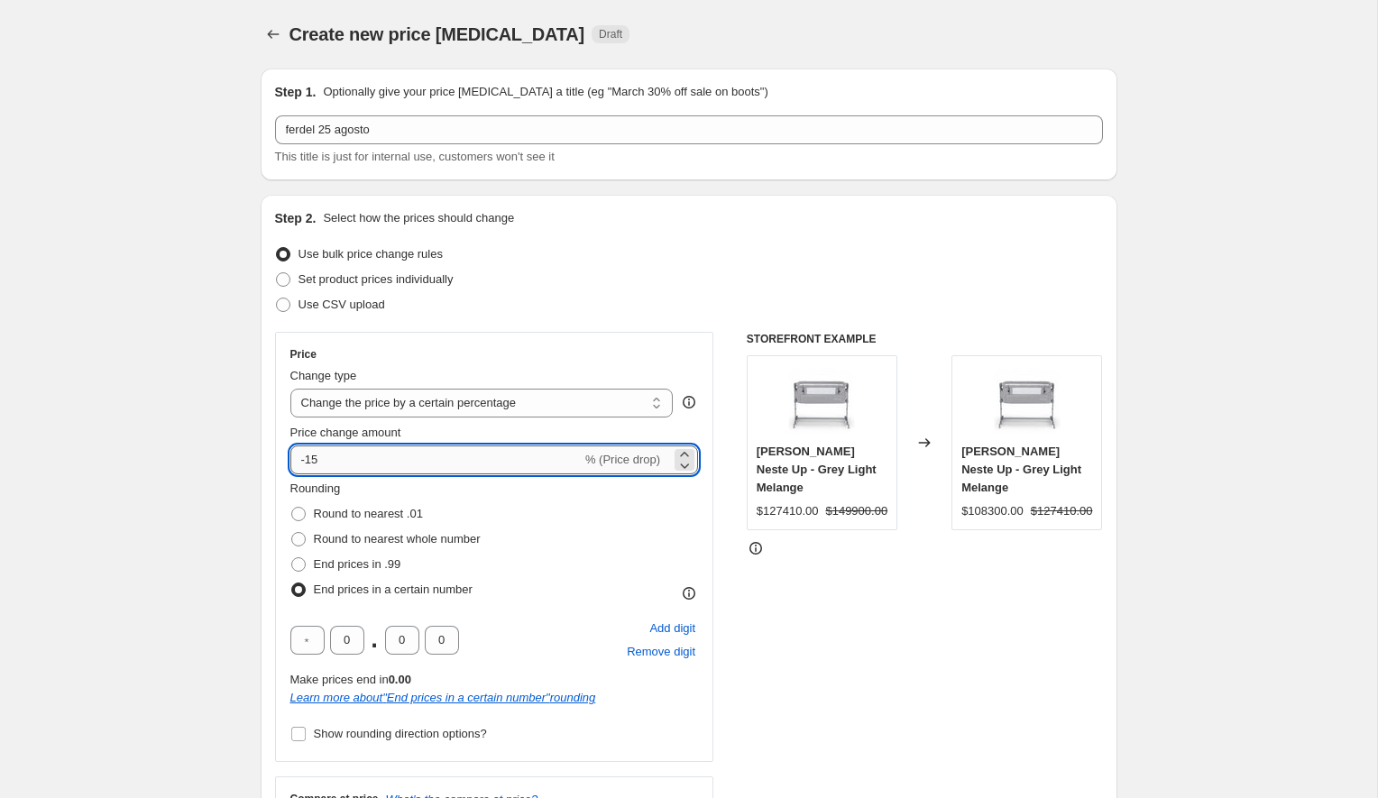
click at [307, 459] on input "-15" at bounding box center [435, 459] width 291 height 29
type input "-25"
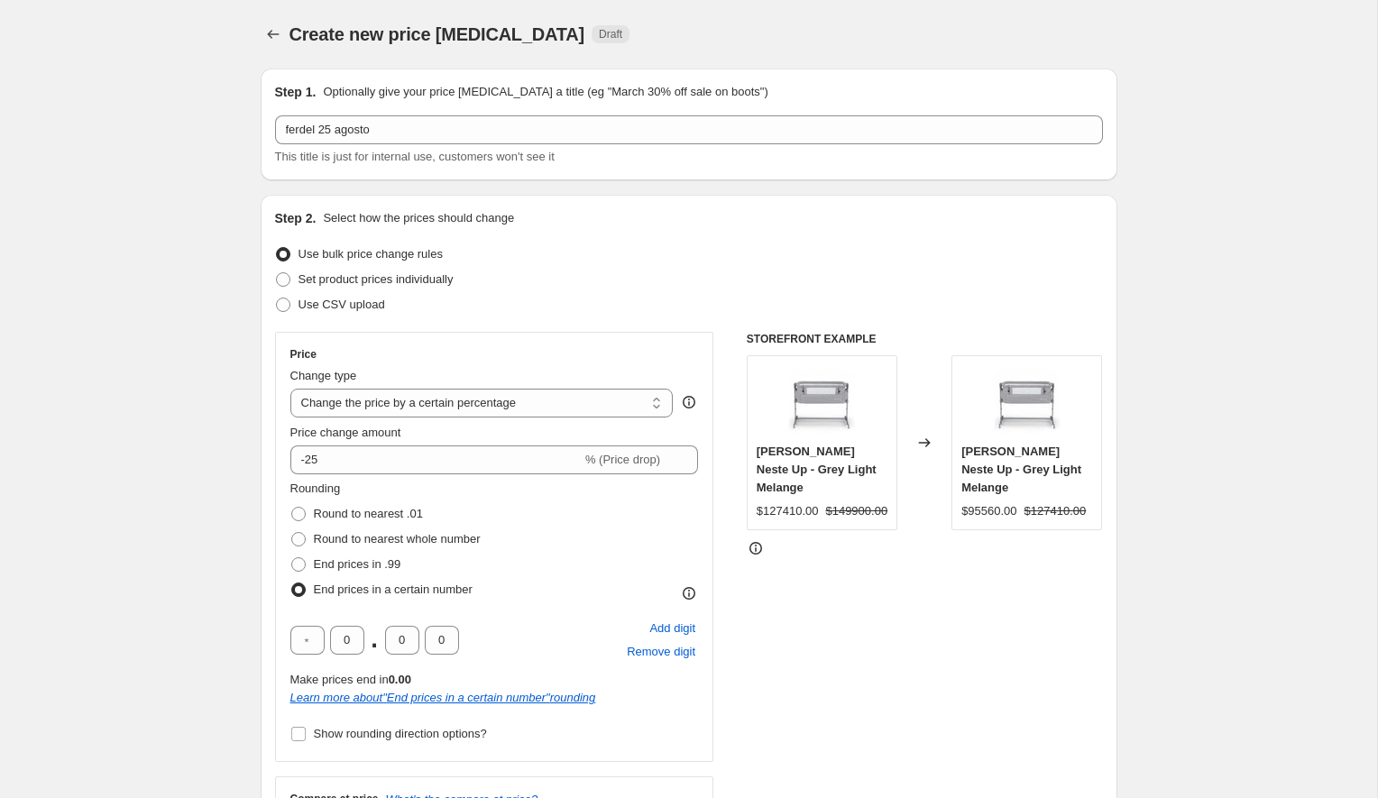
drag, startPoint x: 155, startPoint y: 501, endPoint x: 247, endPoint y: 509, distance: 92.3
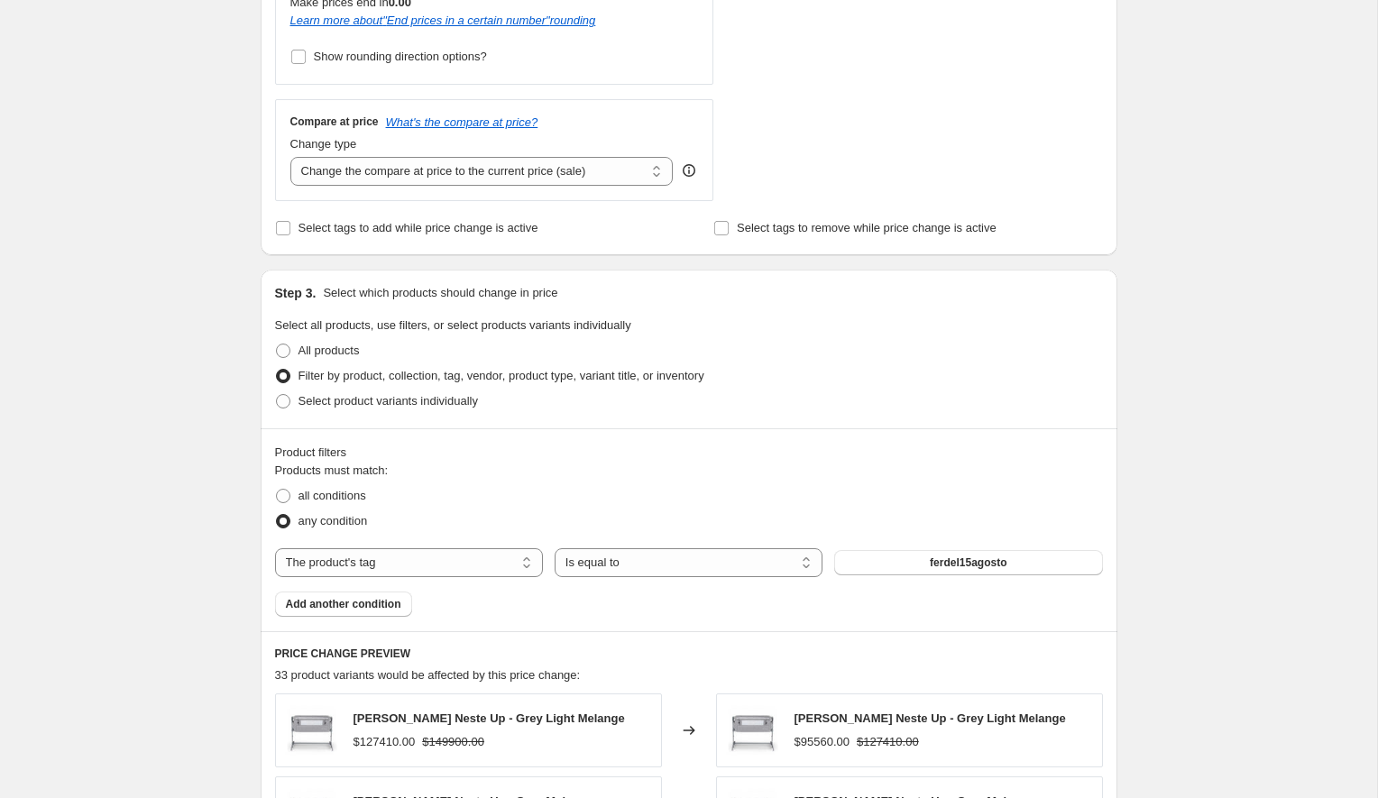
scroll to position [715, 0]
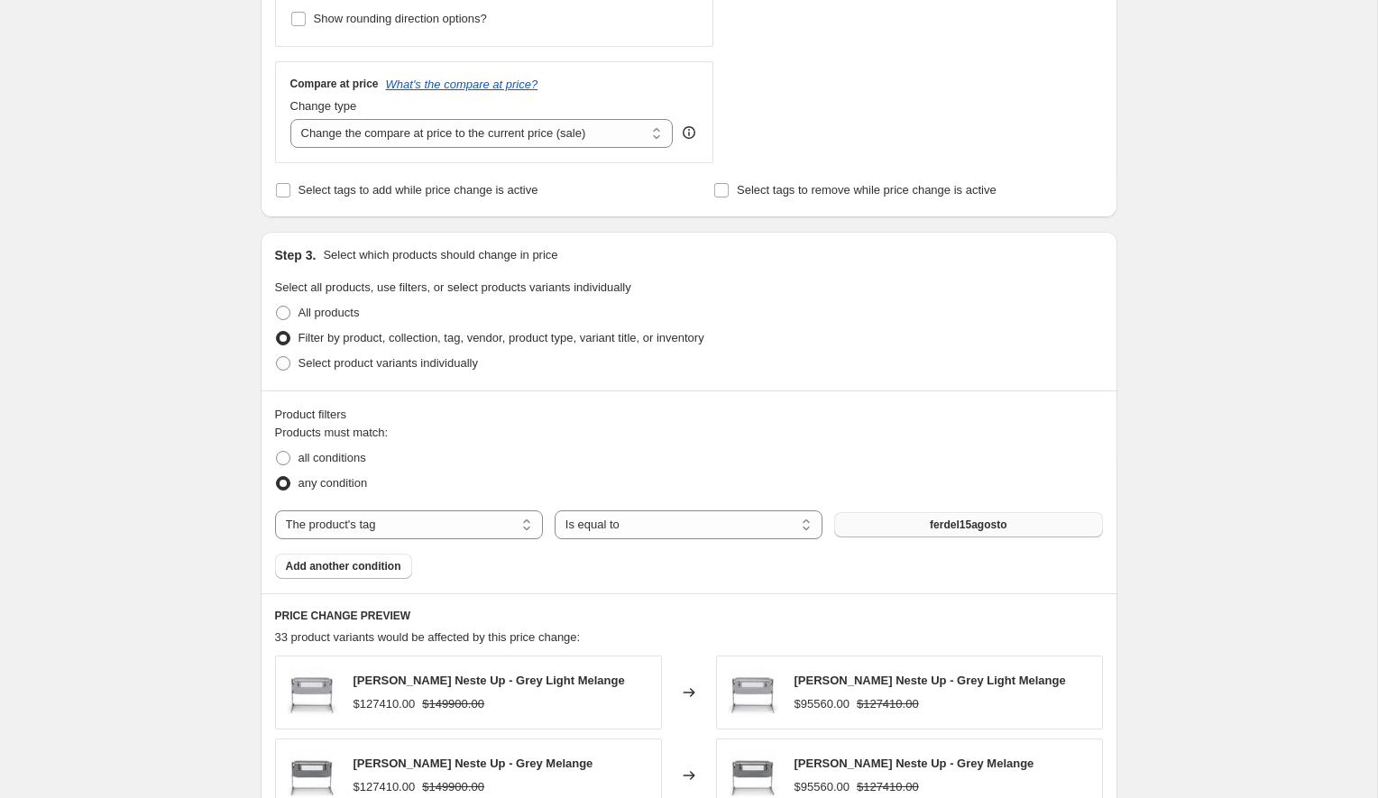
click at [1003, 524] on span "ferdel15agosto" at bounding box center [968, 525] width 77 height 14
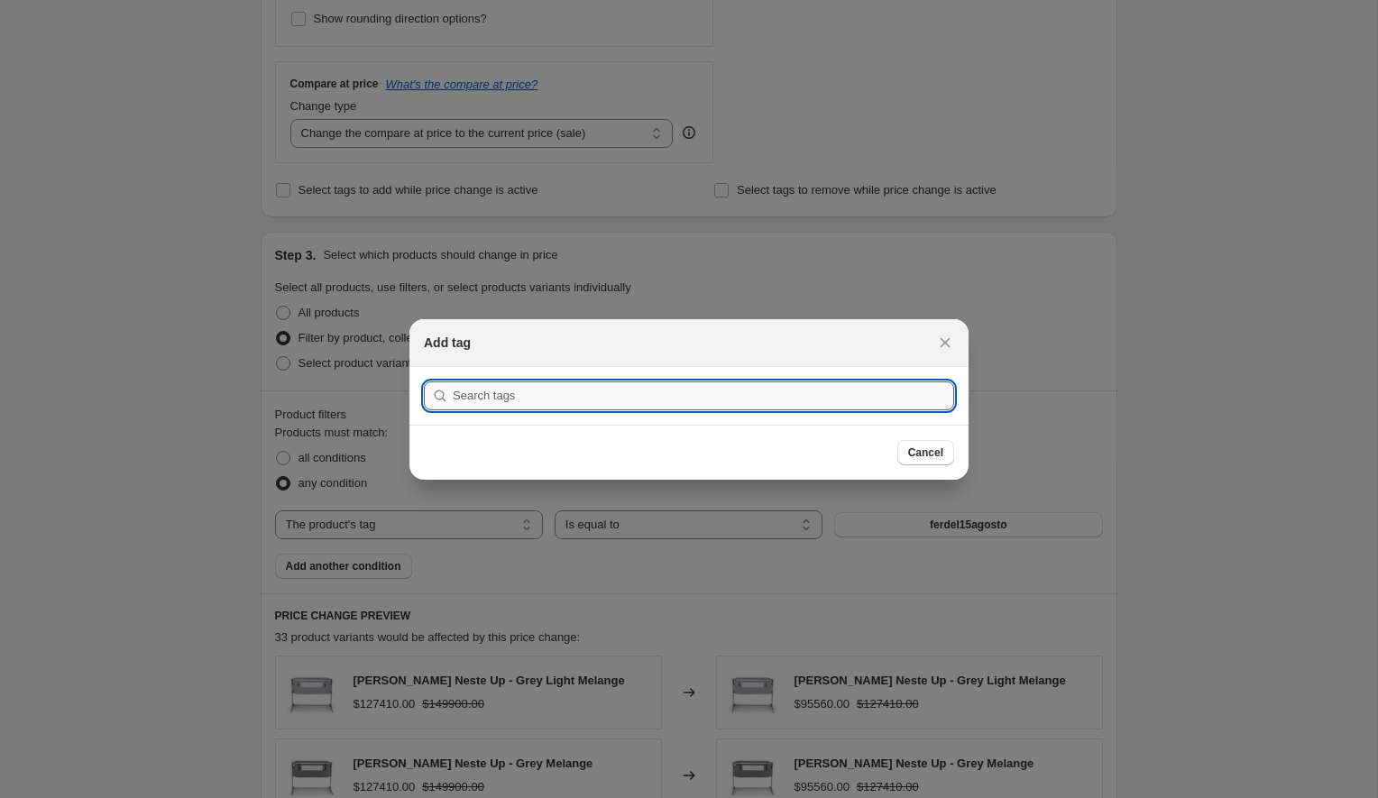
click at [521, 392] on input ":r5r:" at bounding box center [703, 395] width 501 height 29
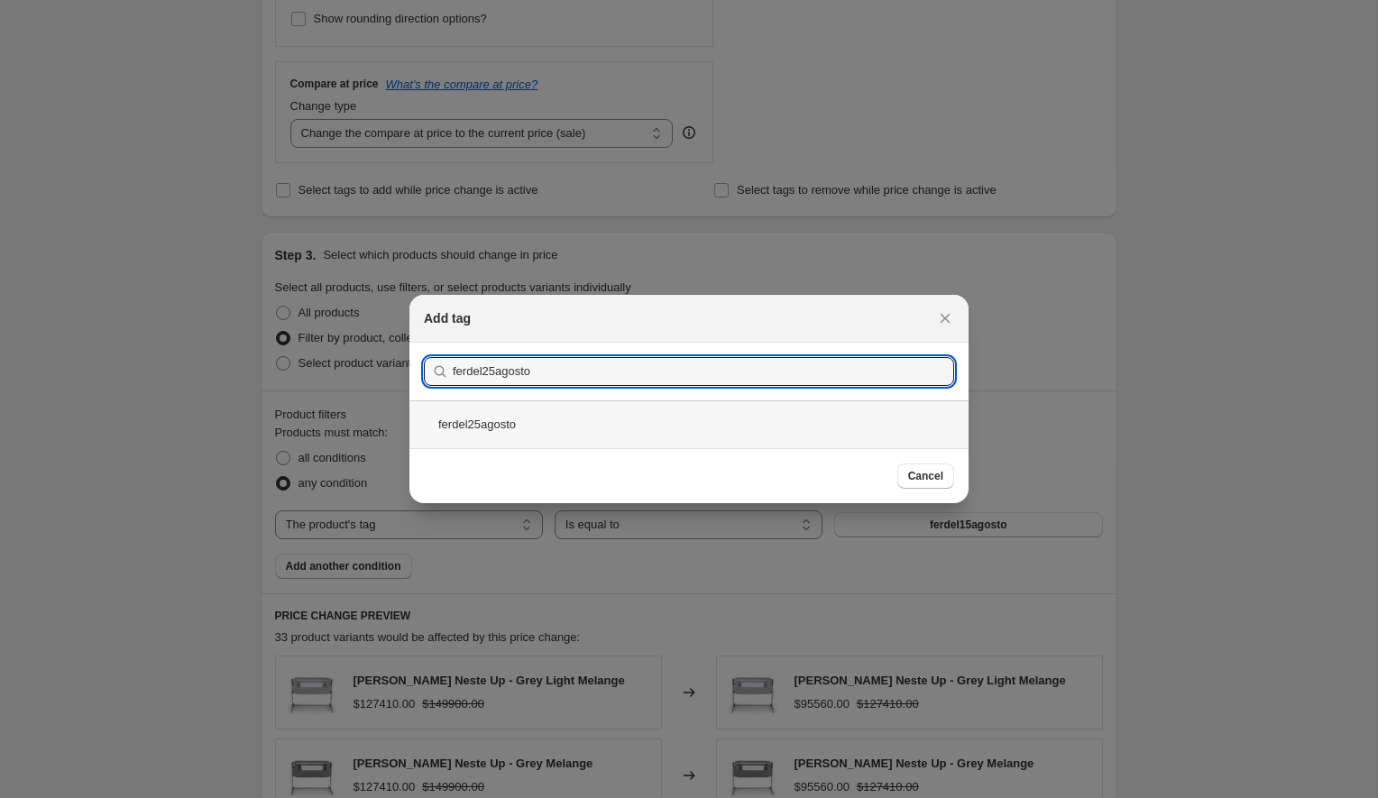
type input "ferdel25agosto"
drag, startPoint x: 513, startPoint y: 410, endPoint x: 538, endPoint y: 422, distance: 27.8
click at [514, 411] on div "ferdel25agosto" at bounding box center [688, 424] width 559 height 48
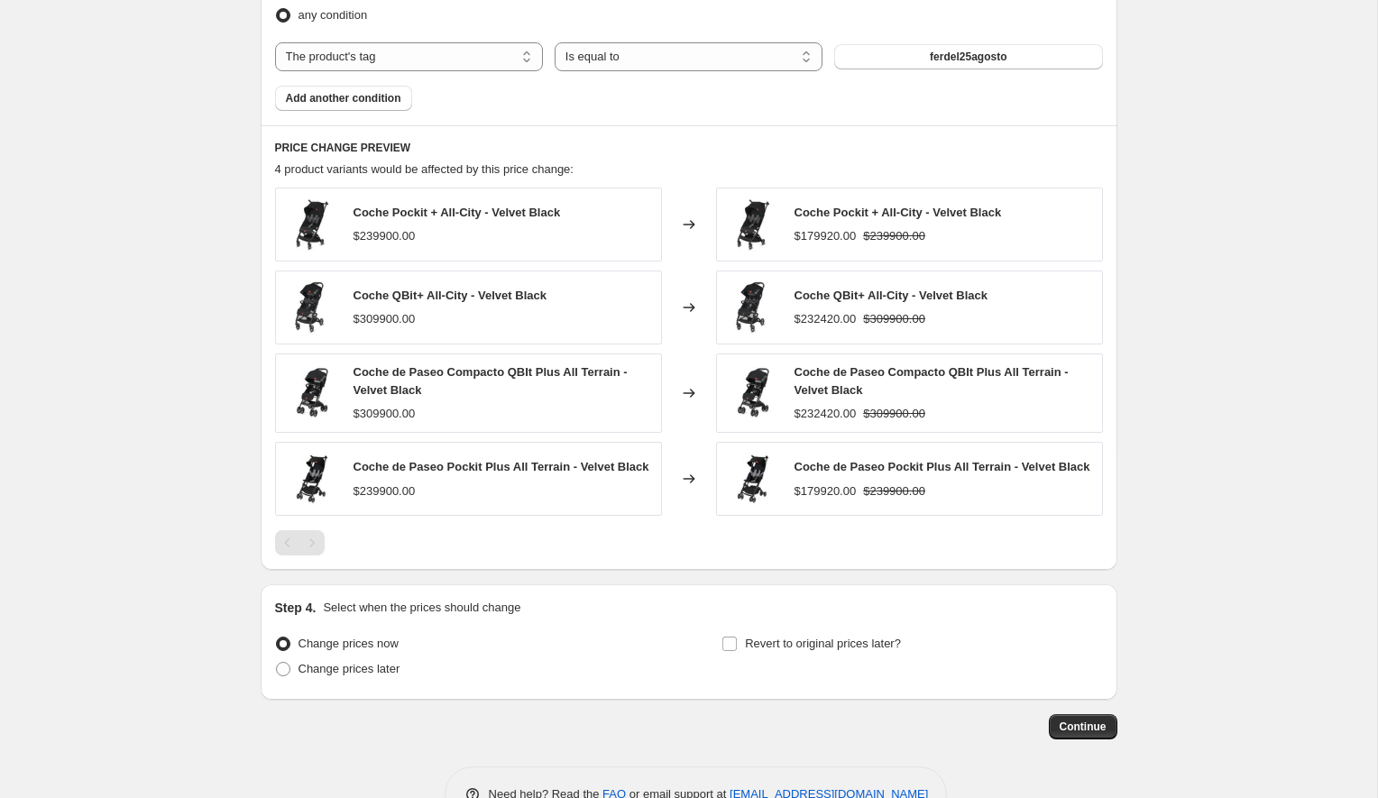
scroll to position [1241, 0]
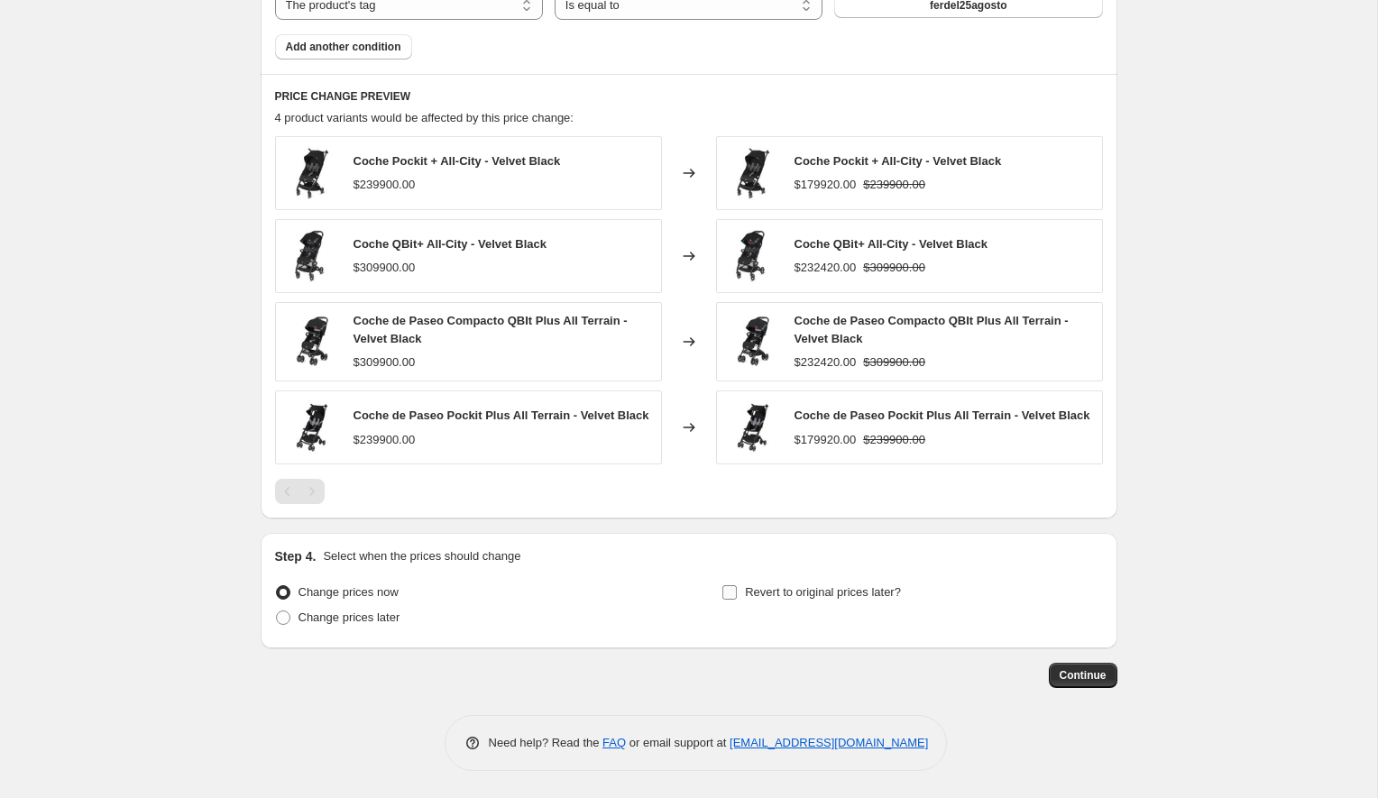
click at [739, 583] on label "Revert to original prices later?" at bounding box center [810, 592] width 179 height 25
click at [737, 585] on input "Revert to original prices later?" at bounding box center [729, 592] width 14 height 14
checkbox input "true"
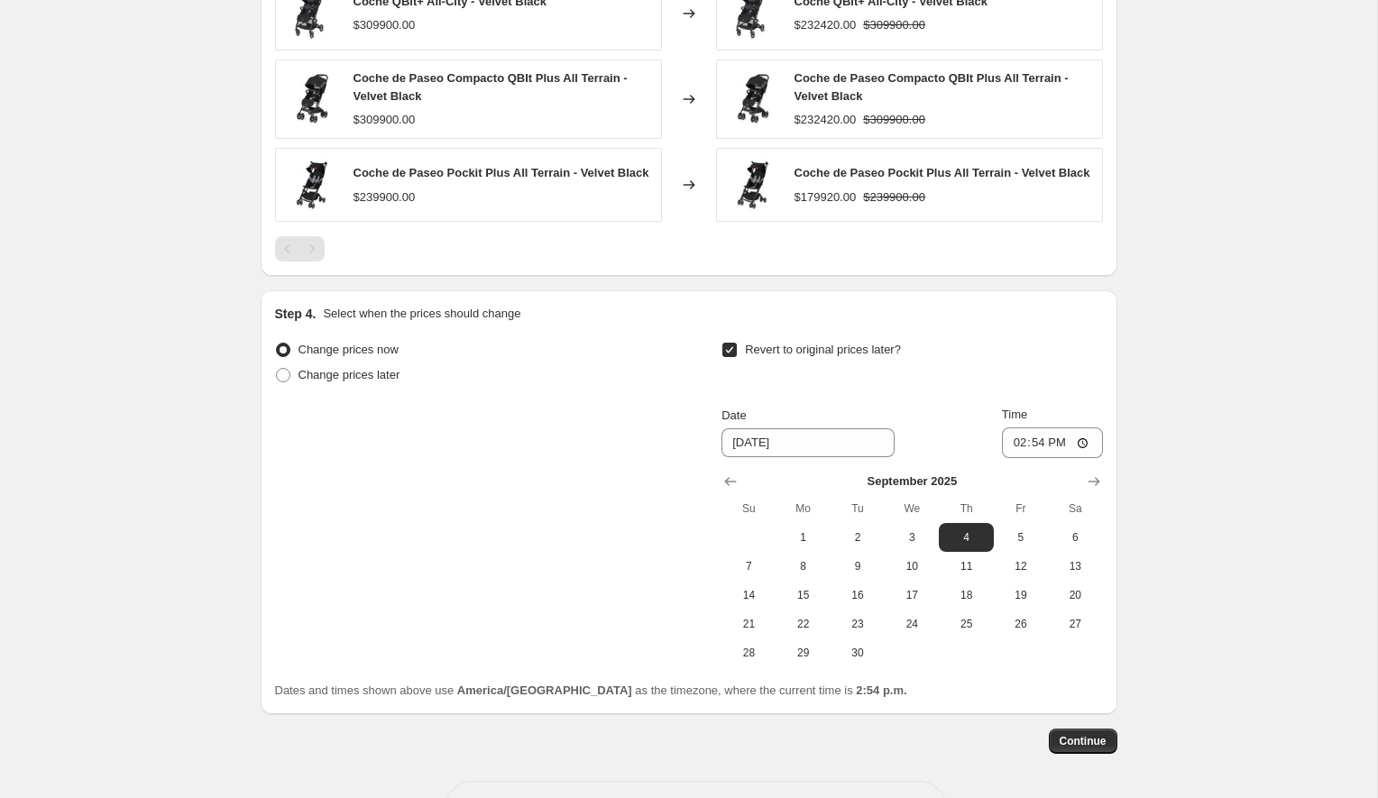
scroll to position [1534, 0]
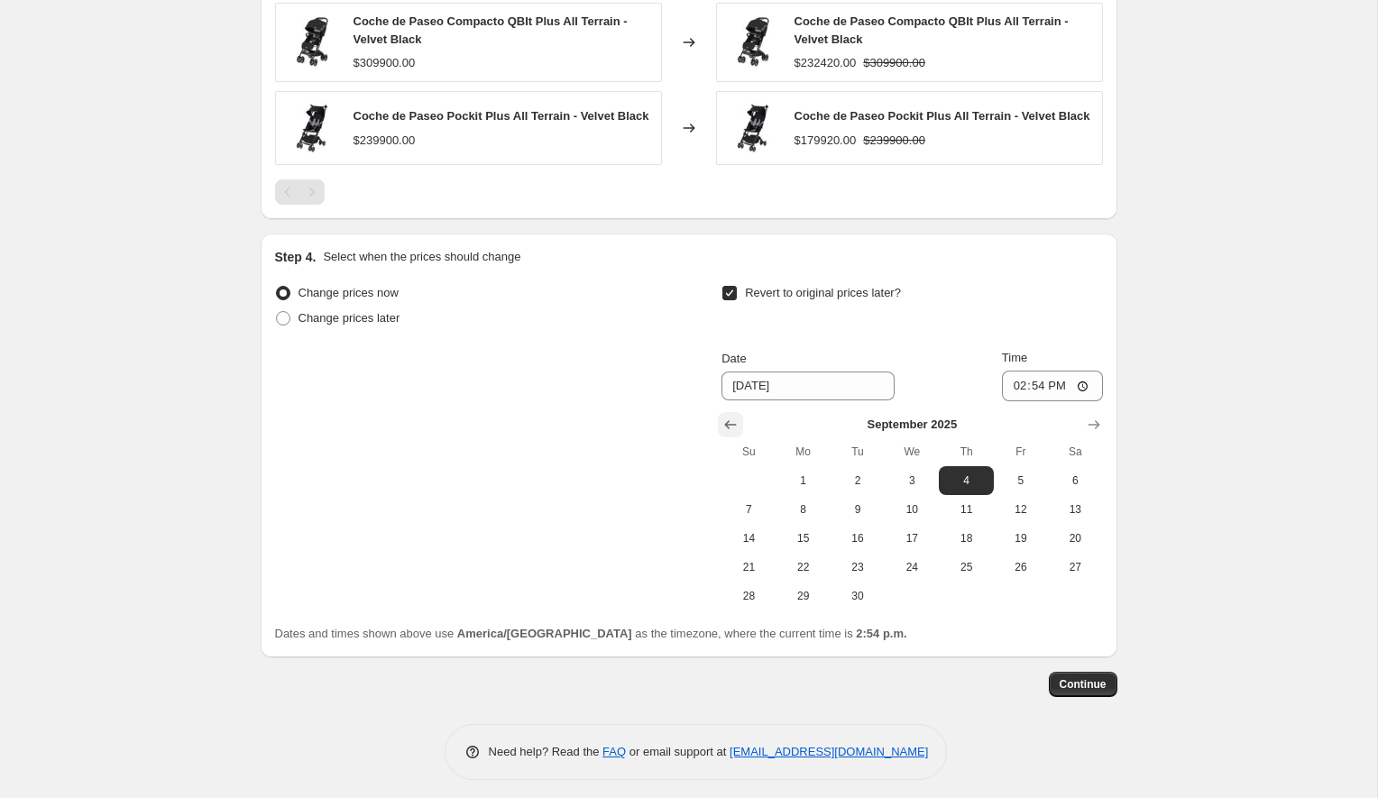
click at [728, 427] on icon "Show previous month, August 2025" at bounding box center [731, 425] width 12 height 9
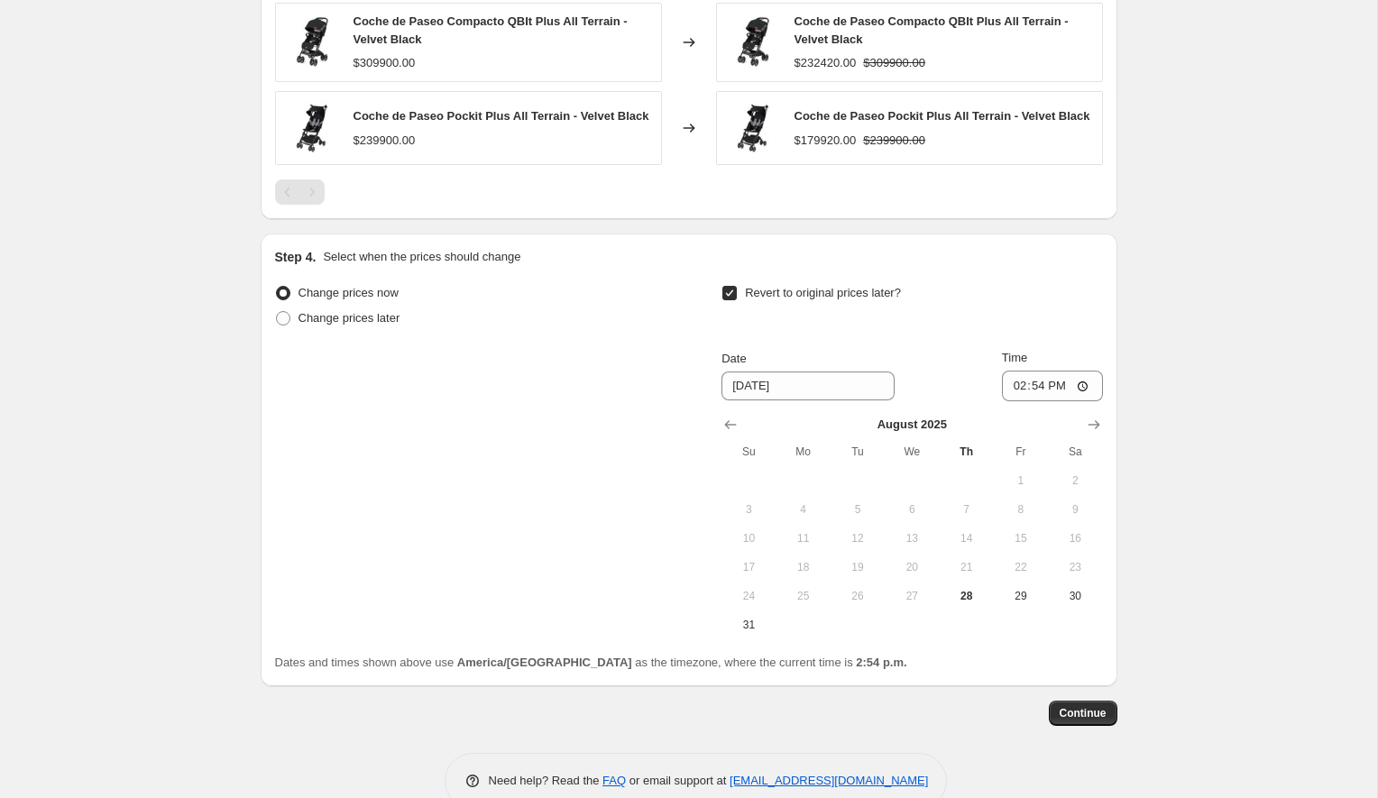
drag, startPoint x: 753, startPoint y: 629, endPoint x: 949, endPoint y: 490, distance: 240.5
click at [757, 624] on span "31" at bounding box center [749, 625] width 40 height 14
type input "[DATE]"
click at [1042, 390] on input "14:54" at bounding box center [1052, 386] width 101 height 31
type input "23:59"
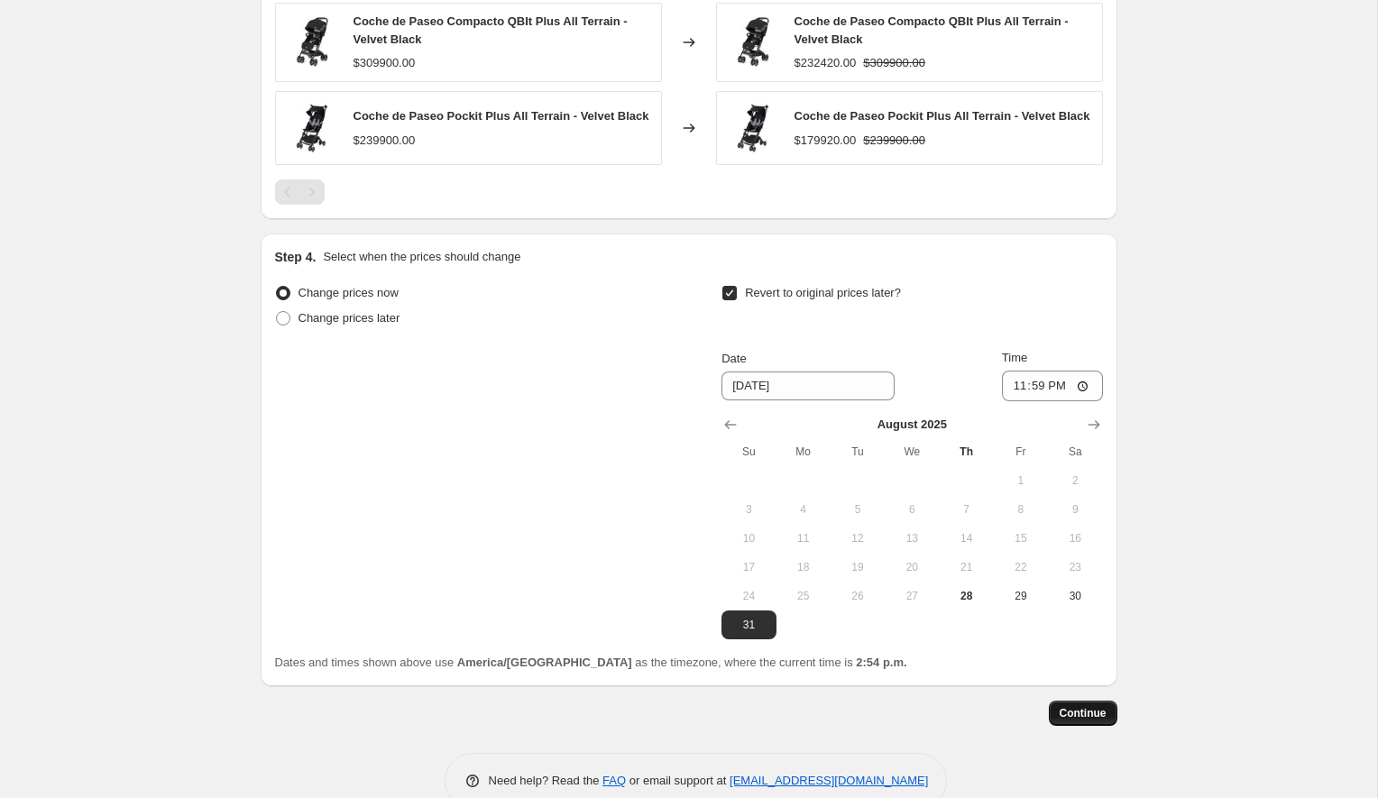
click at [1095, 718] on span "Continue" at bounding box center [1083, 713] width 47 height 14
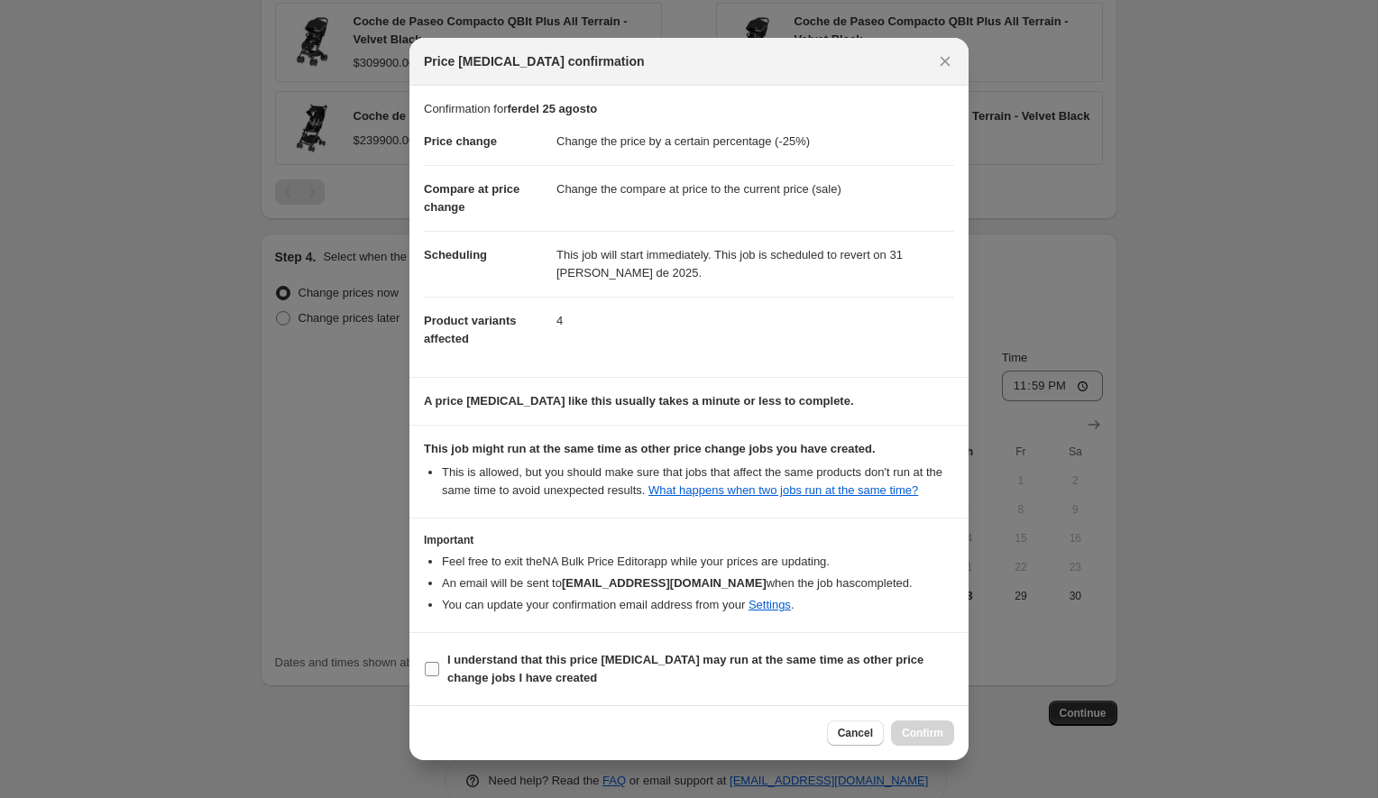
click at [470, 677] on span "I understand that this price [MEDICAL_DATA] may run at the same time as other p…" at bounding box center [700, 669] width 507 height 36
click at [439, 676] on input "I understand that this price [MEDICAL_DATA] may run at the same time as other p…" at bounding box center [432, 669] width 14 height 14
checkbox input "true"
click at [923, 740] on span "Confirm" at bounding box center [922, 733] width 41 height 14
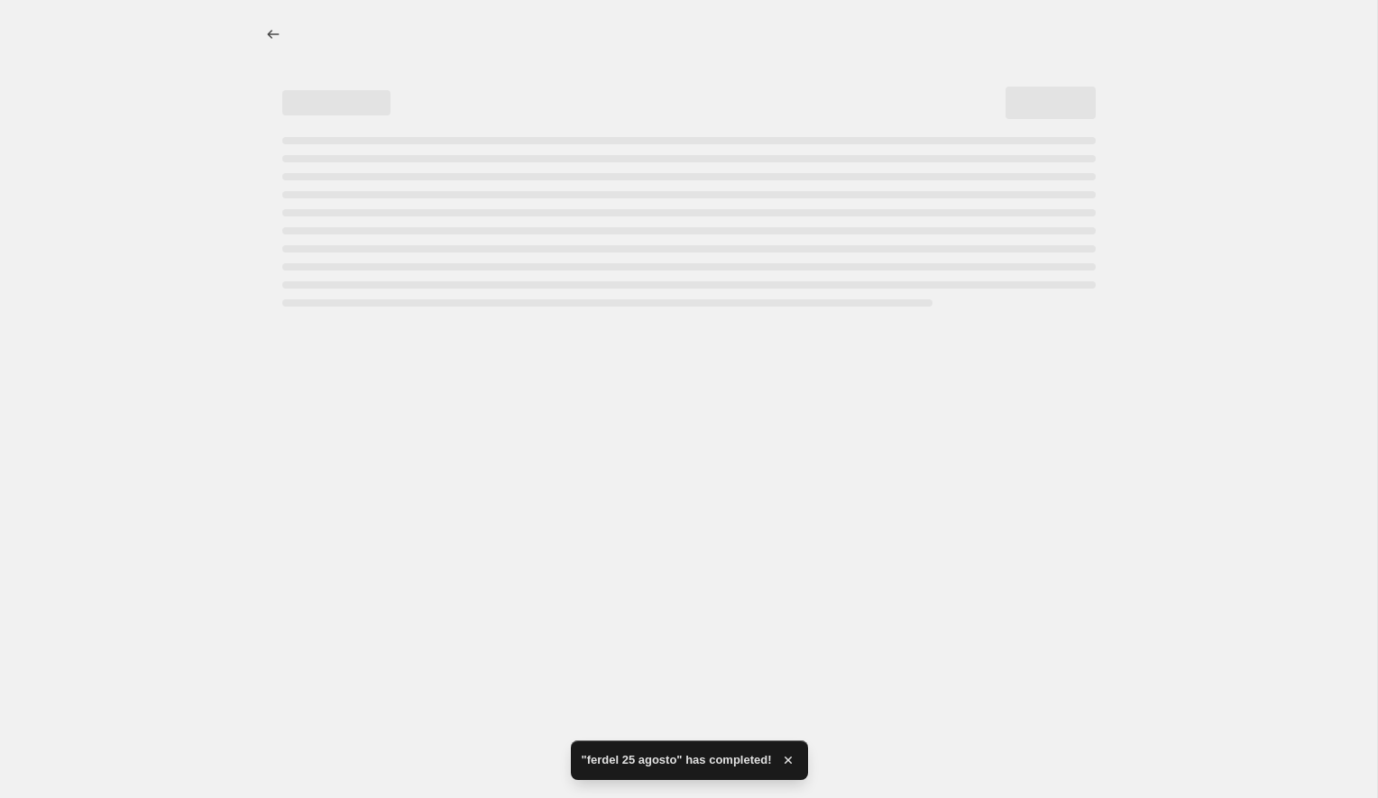
select select "percentage"
select select "tag"
